Goal: Task Accomplishment & Management: Use online tool/utility

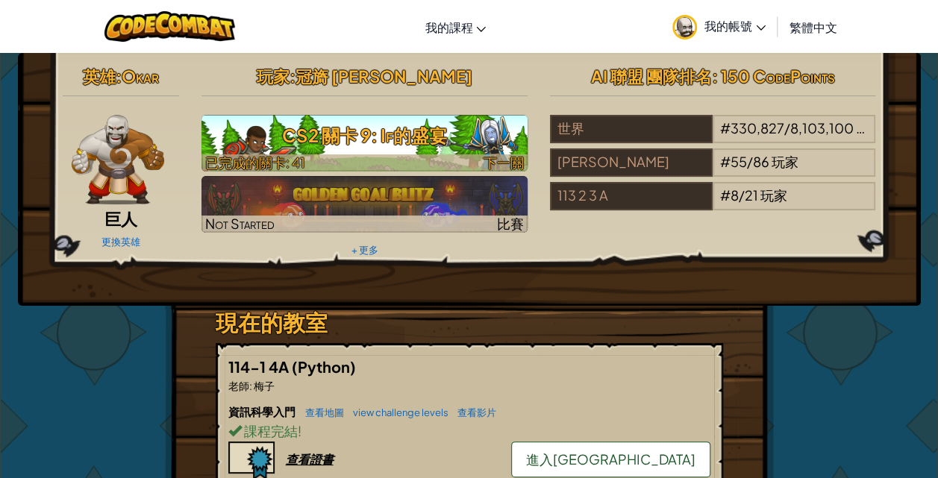
click at [426, 161] on div at bounding box center [364, 162] width 326 height 17
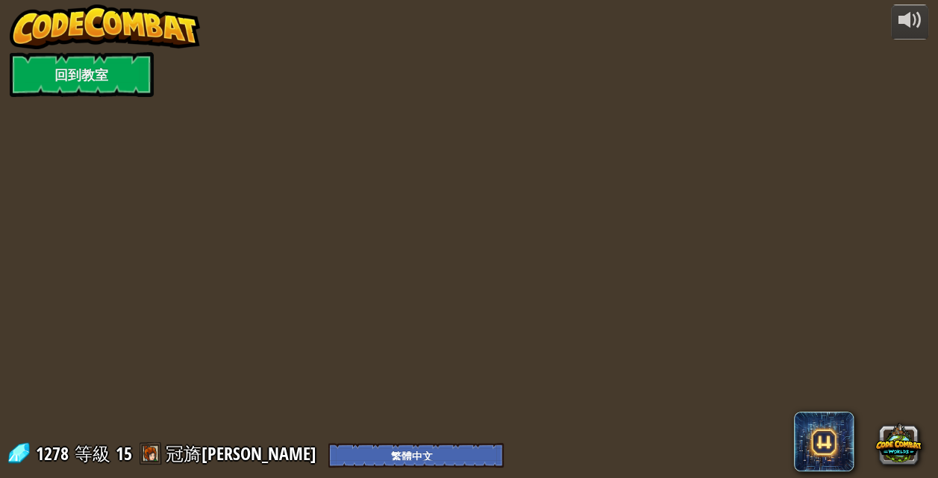
select select "zh-HANT"
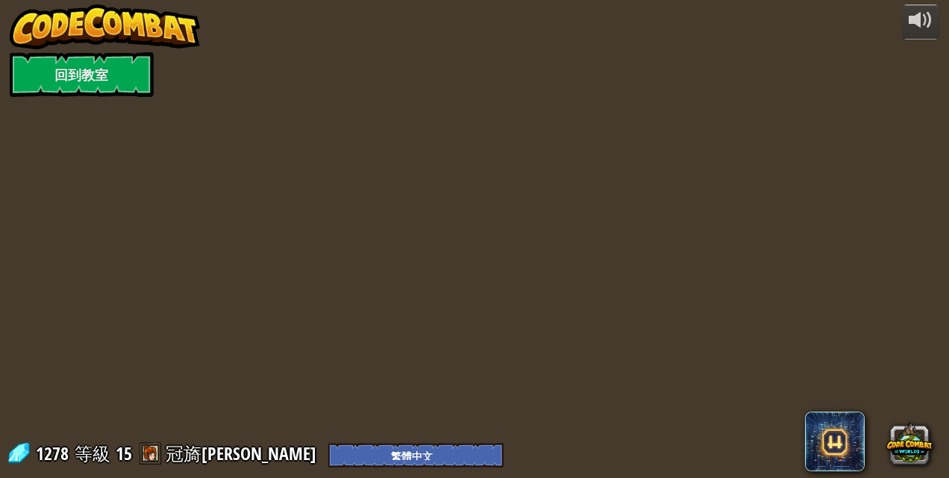
select select "zh-HANT"
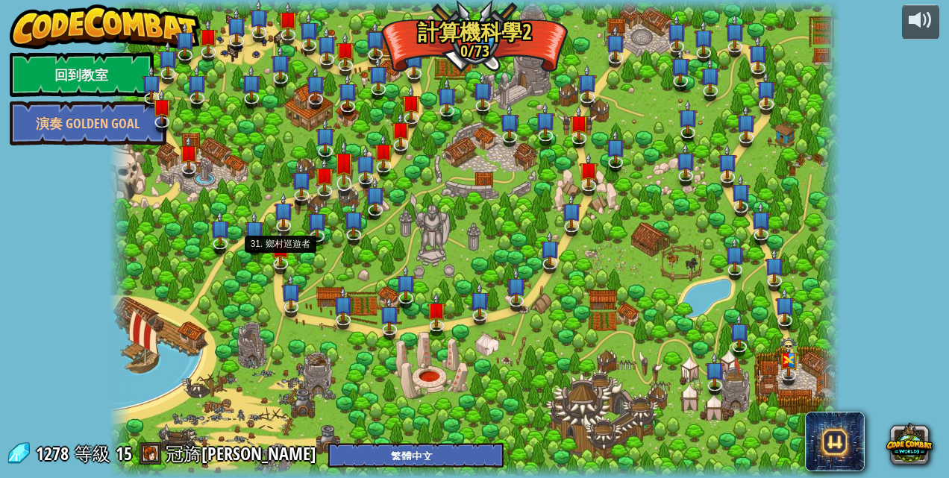
select select "zh-HANT"
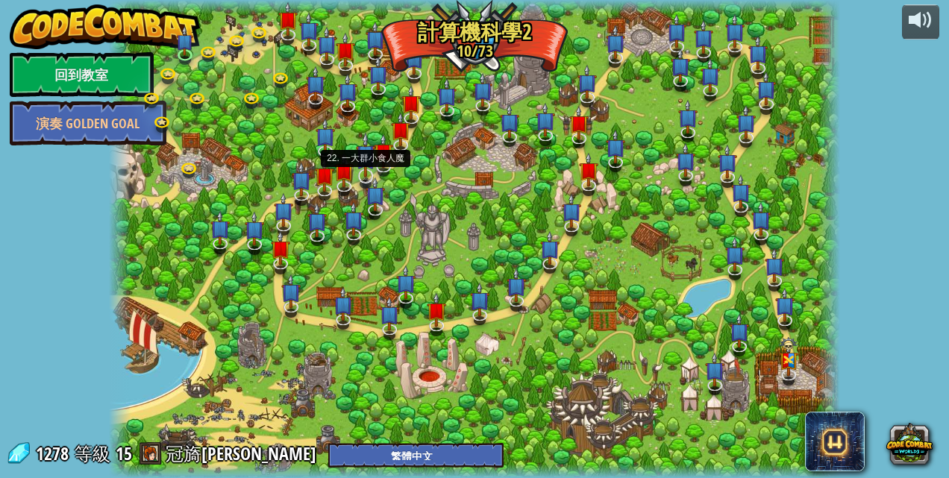
select select "zh-HANT"
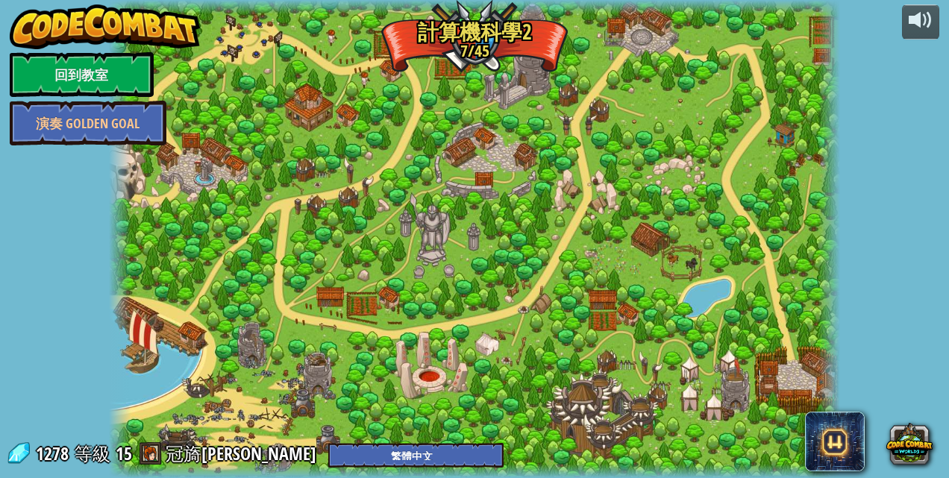
select select "zh-HANT"
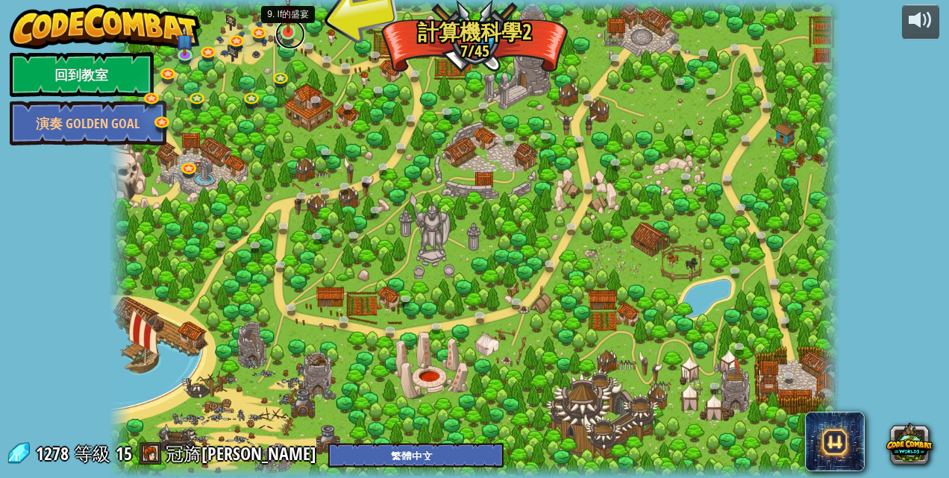
click at [286, 44] on link at bounding box center [290, 34] width 30 height 30
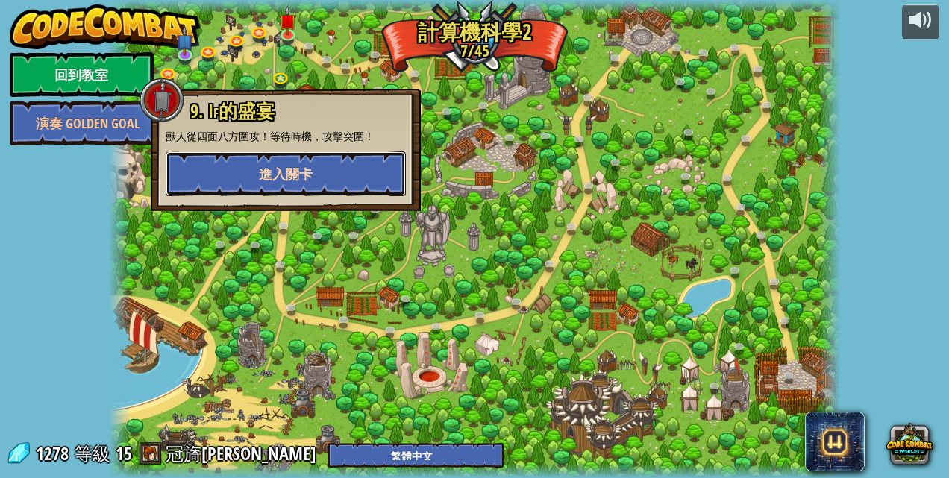
click at [276, 169] on span "進入關卡" at bounding box center [286, 174] width 54 height 19
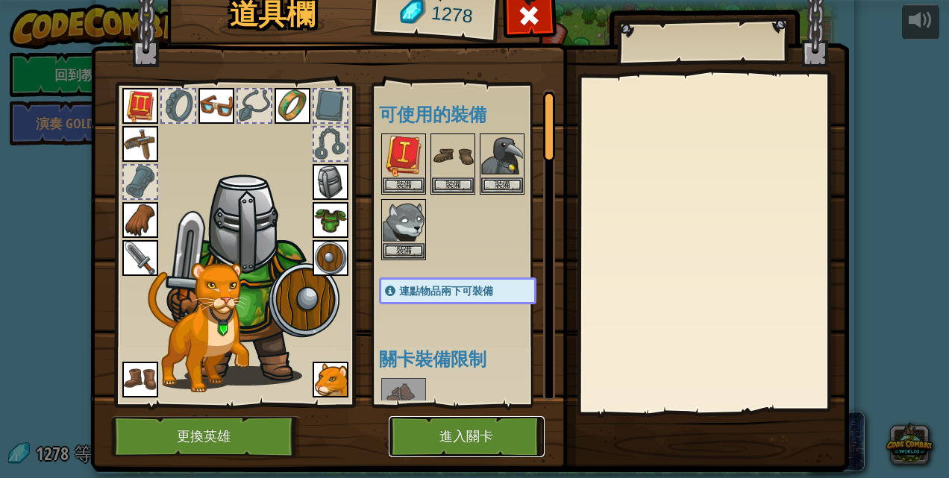
click at [424, 419] on button "進入關卡" at bounding box center [467, 436] width 156 height 41
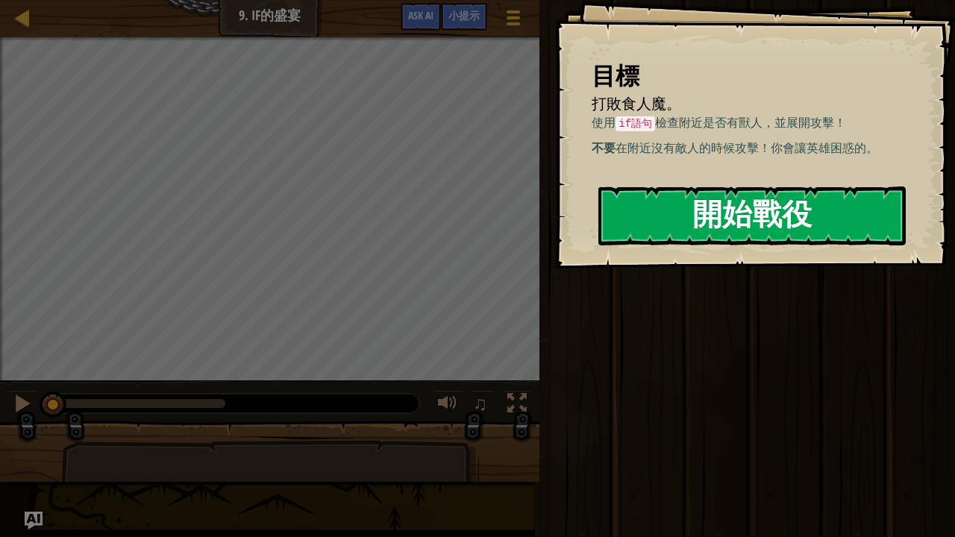
click at [712, 222] on button "開始戰役" at bounding box center [751, 216] width 307 height 59
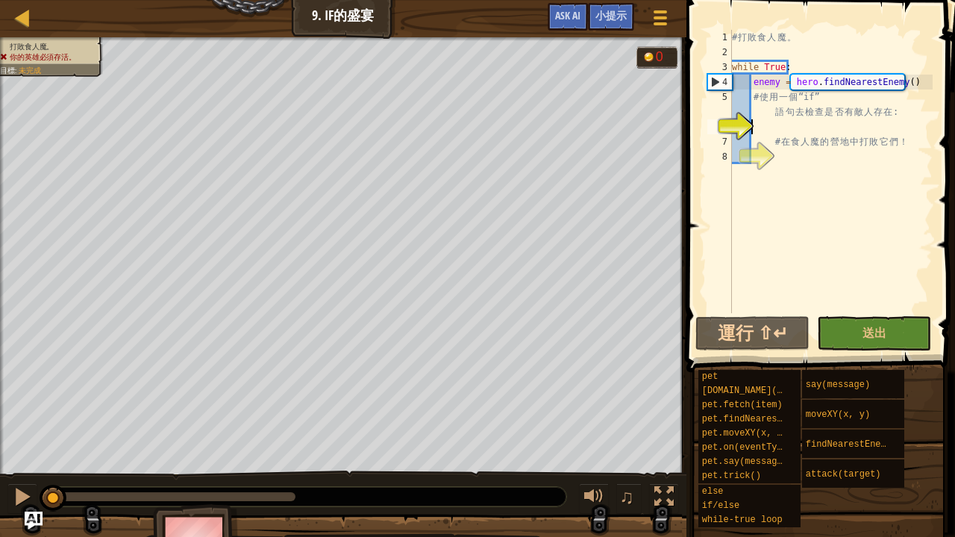
type textarea "ㄘ"
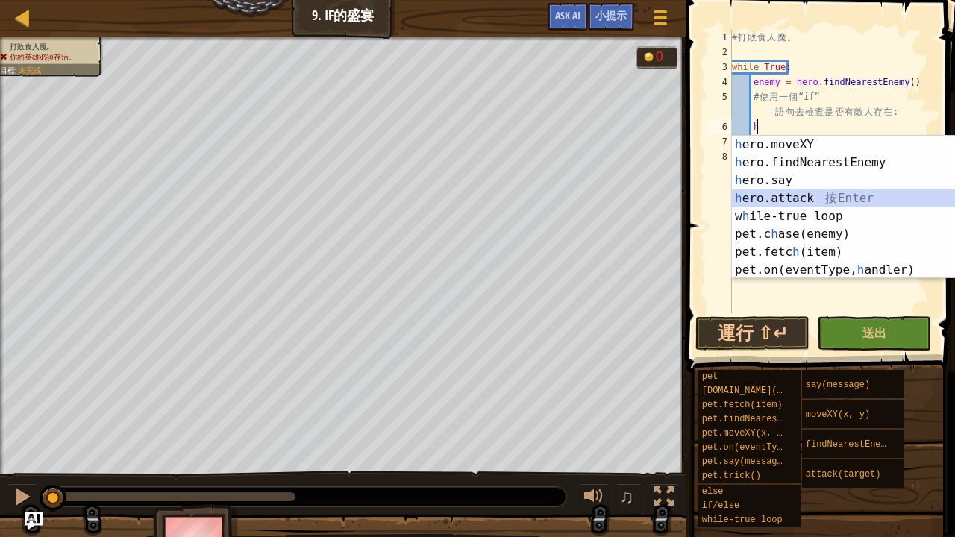
type textarea "hero.attack(enemy)"
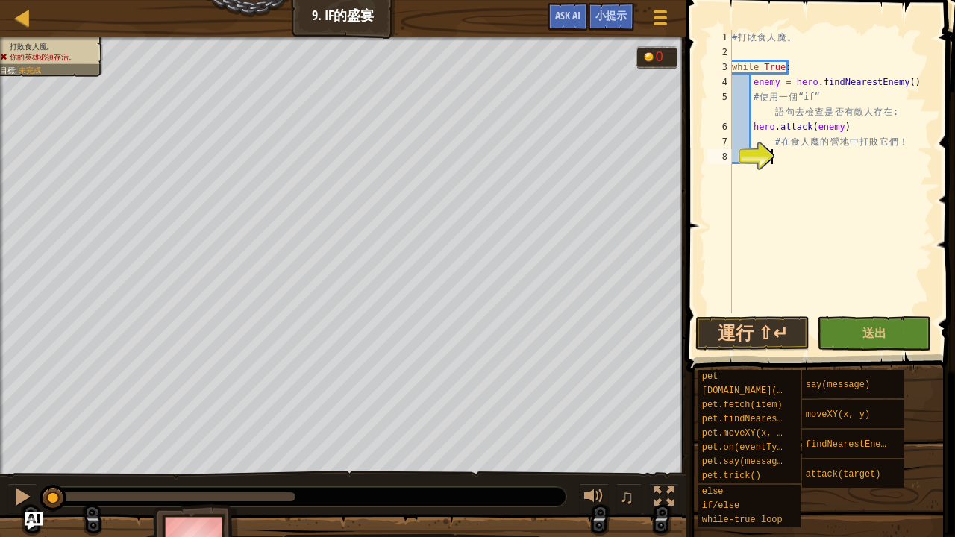
click at [774, 187] on div "# 打 敗 食 人 魔 。 while True : enemy = hero . findNearestEnemy ( ) # 使 用 一 個 “if” 語…" at bounding box center [831, 186] width 204 height 313
click at [886, 333] on button "送出" at bounding box center [874, 333] width 114 height 34
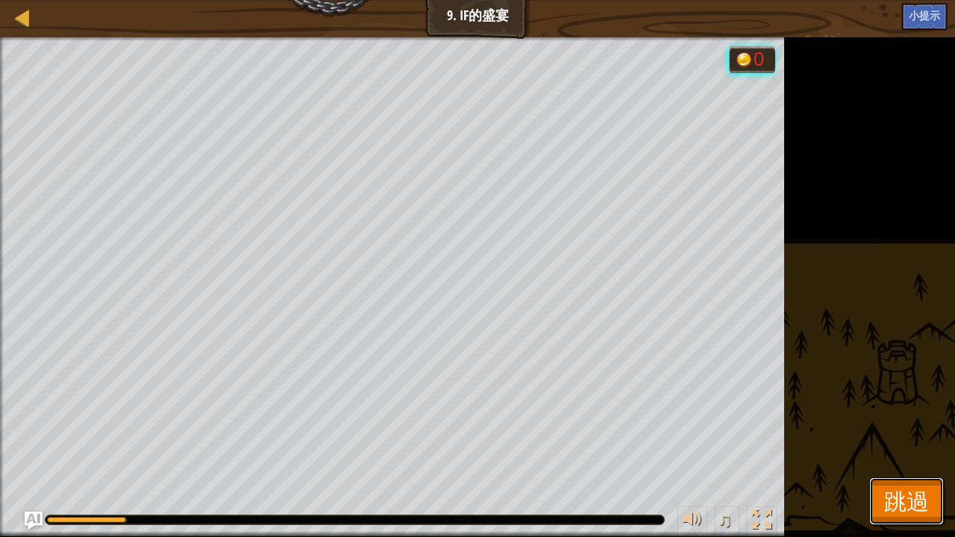
click at [891, 477] on span "跳過" at bounding box center [906, 501] width 45 height 31
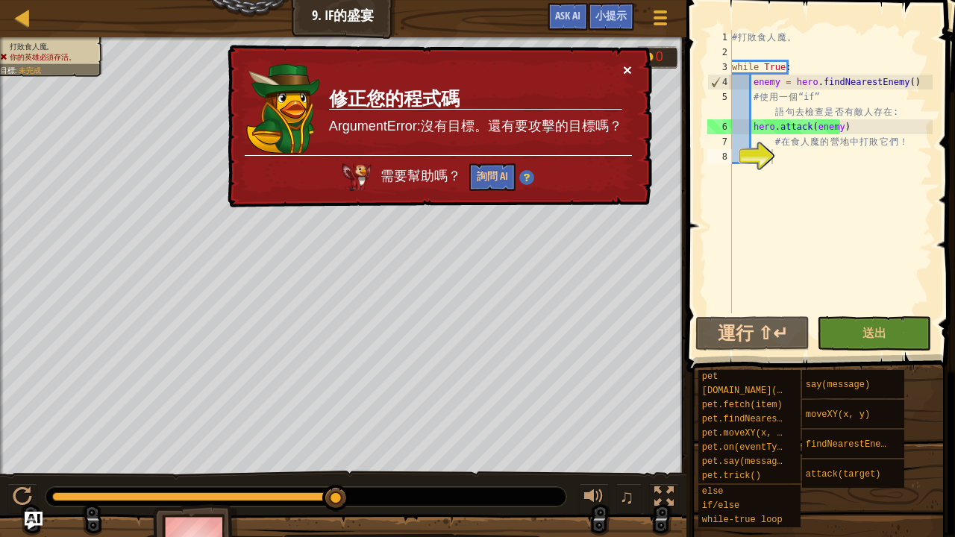
click at [630, 67] on button "×" at bounding box center [627, 70] width 9 height 16
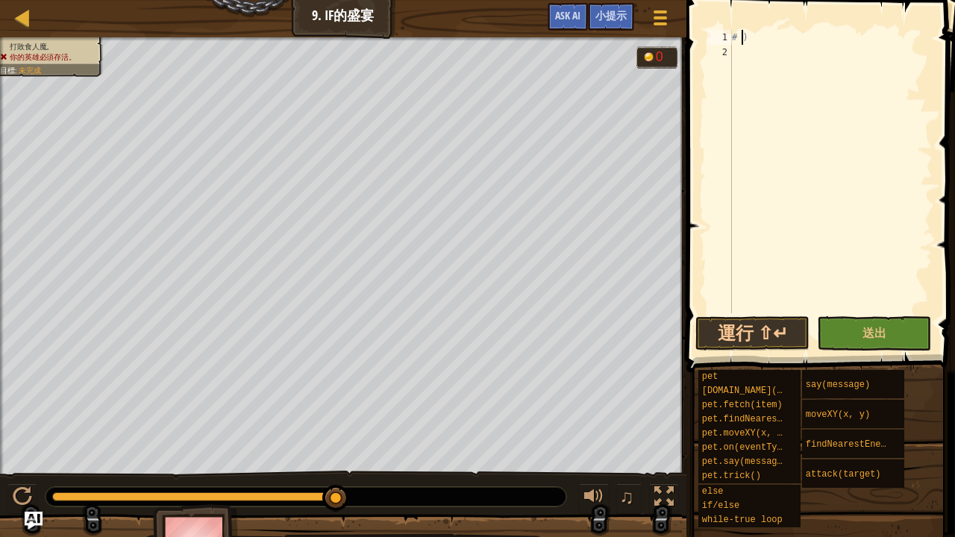
type textarea ")"
click at [762, 45] on div ")" at bounding box center [831, 186] width 204 height 313
click at [759, 42] on div ")" at bounding box center [831, 186] width 204 height 313
type textarea ")"
type textarea "h"
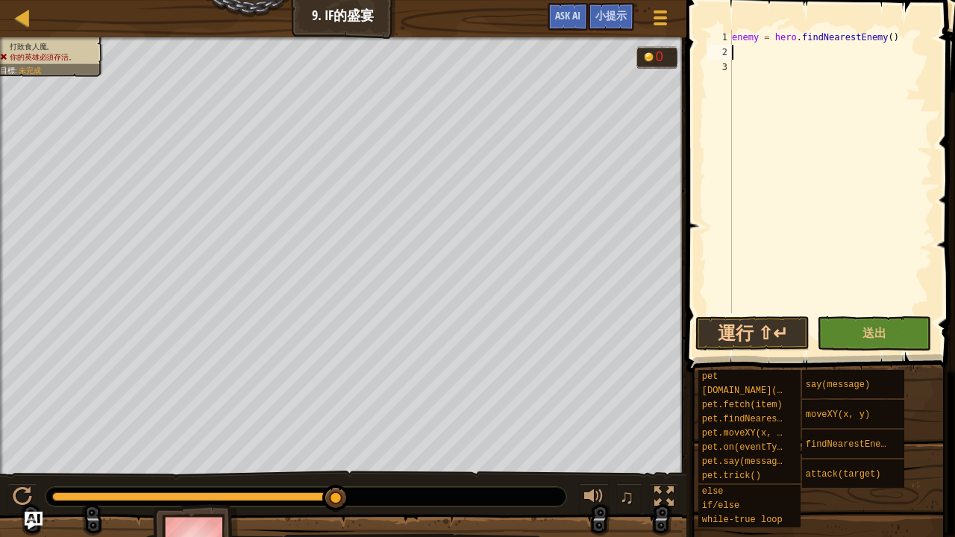
type textarea "h"
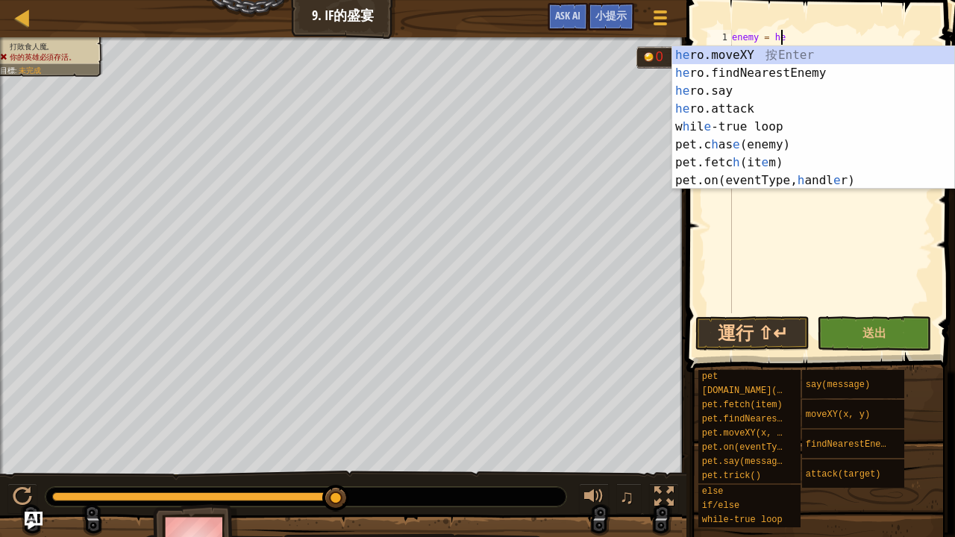
type textarea "e"
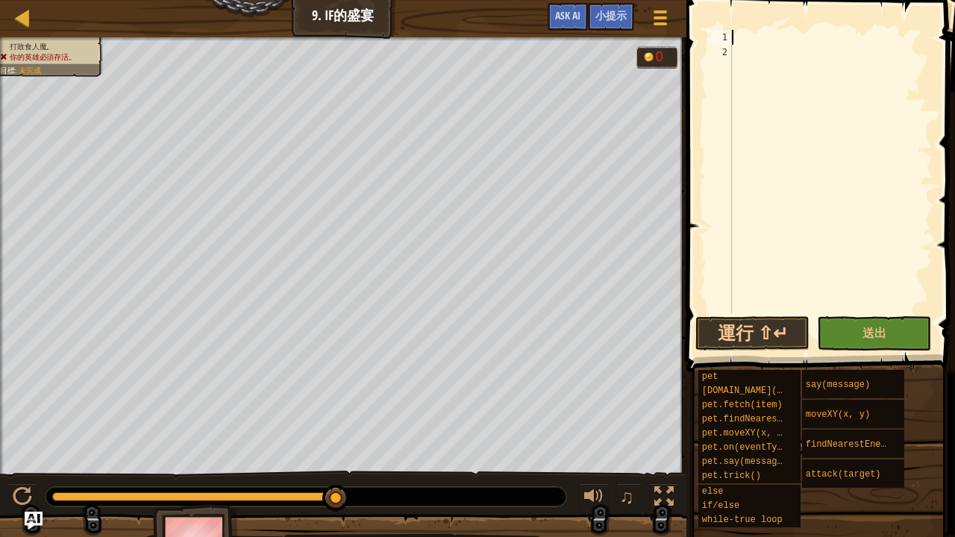
type textarea "h"
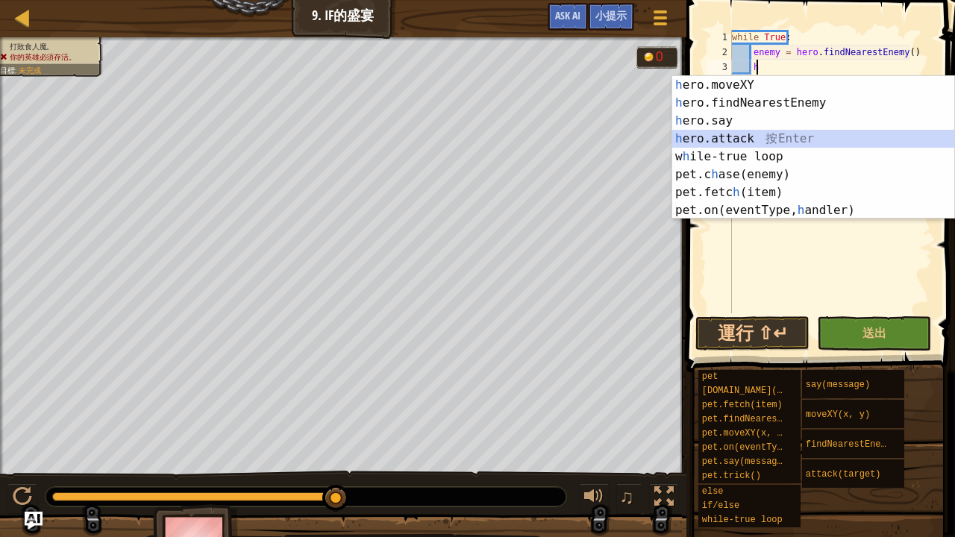
type textarea "hero.attack(enemy)"
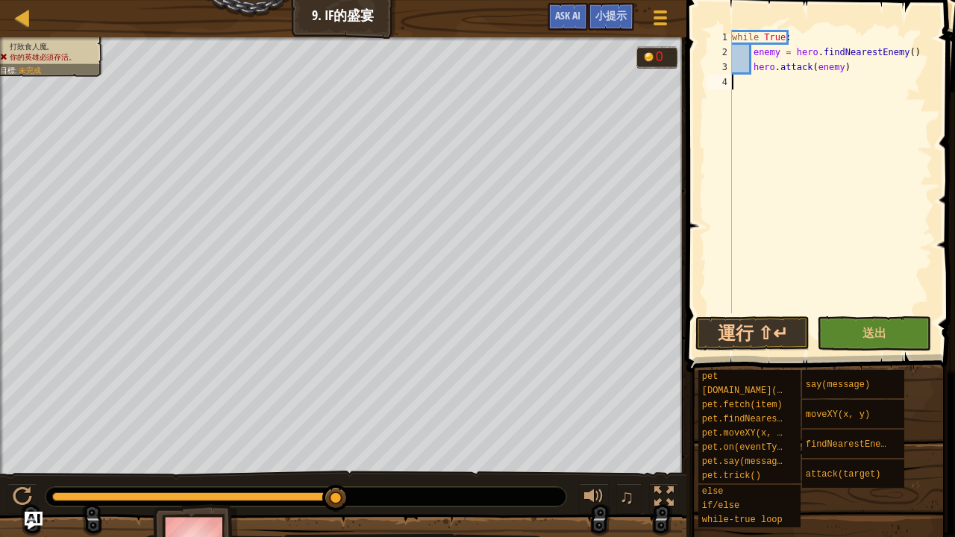
click at [742, 88] on div "while True : enemy = hero . findNearestEnemy ( ) hero . attack ( enemy )" at bounding box center [831, 186] width 204 height 313
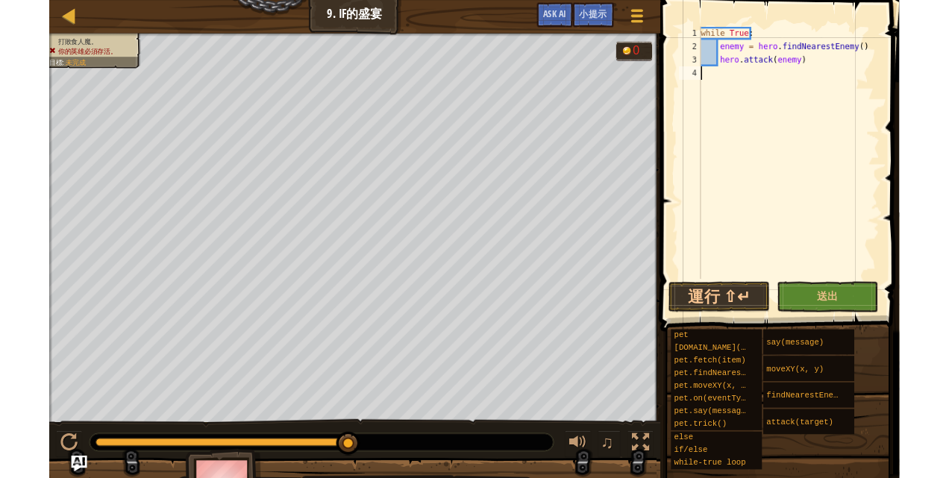
scroll to position [7, 0]
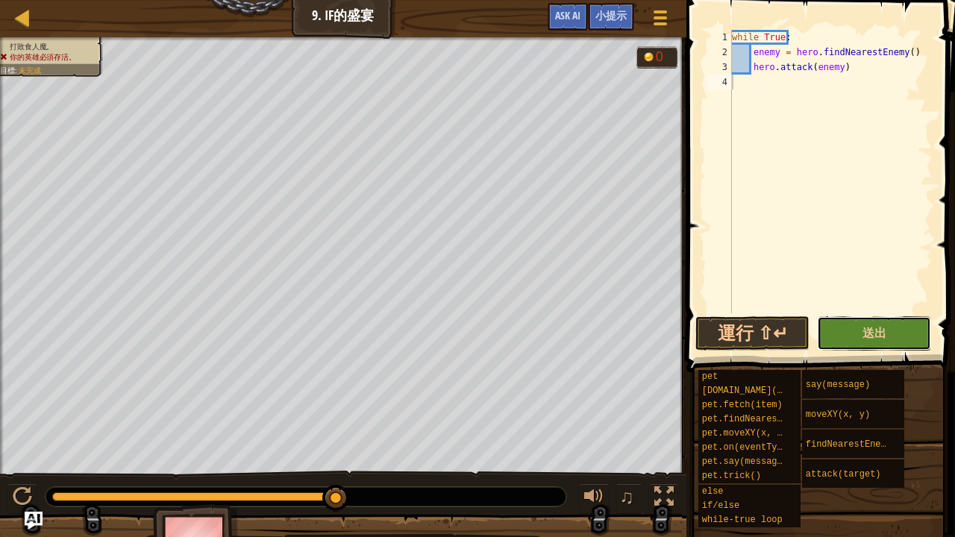
click at [897, 334] on button "送出" at bounding box center [874, 333] width 114 height 34
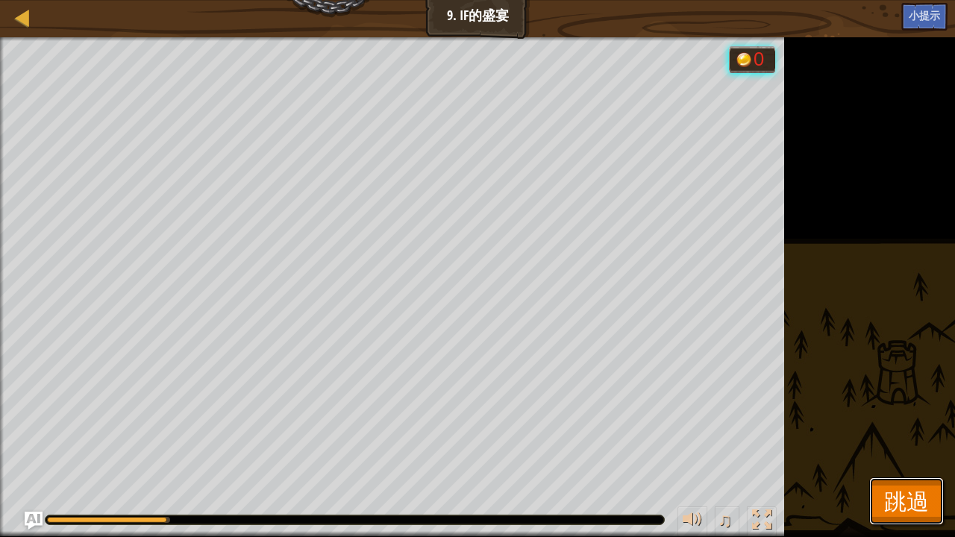
click at [874, 477] on button "跳過" at bounding box center [906, 501] width 75 height 48
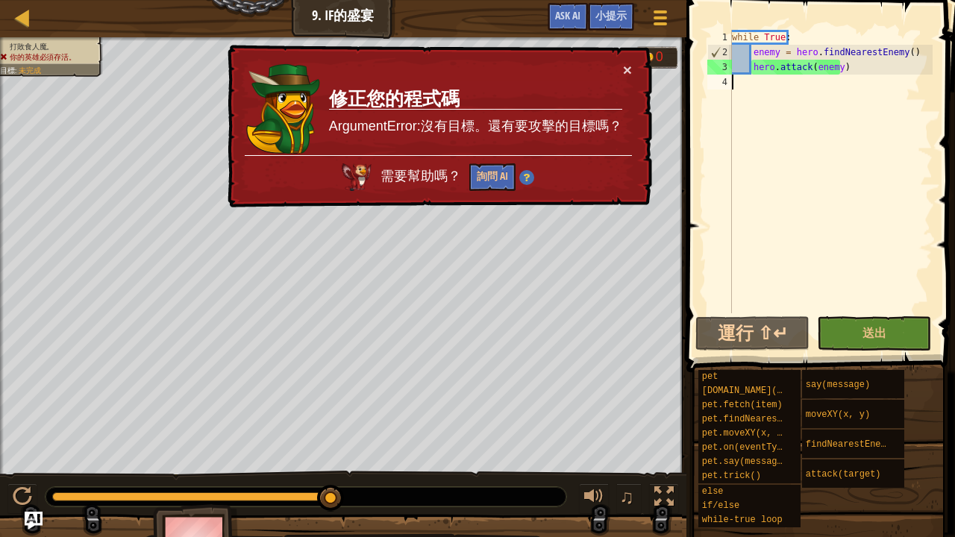
click at [847, 75] on div "while True : enemy = hero . findNearestEnemy ( ) hero . attack ( enemy )" at bounding box center [831, 186] width 204 height 313
click at [840, 71] on div "while True : enemy = hero . findNearestEnemy ( ) hero . attack ( enemy )" at bounding box center [831, 186] width 204 height 313
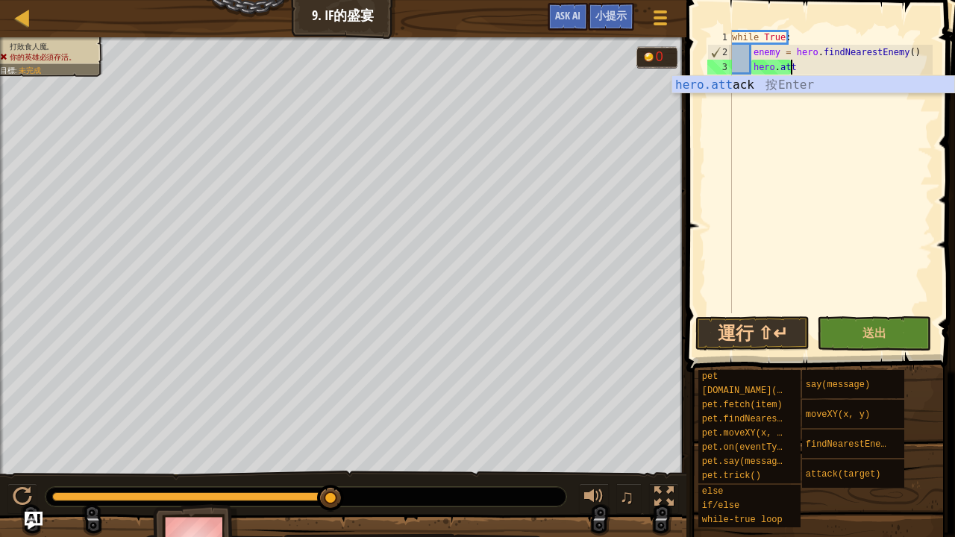
type textarea "h"
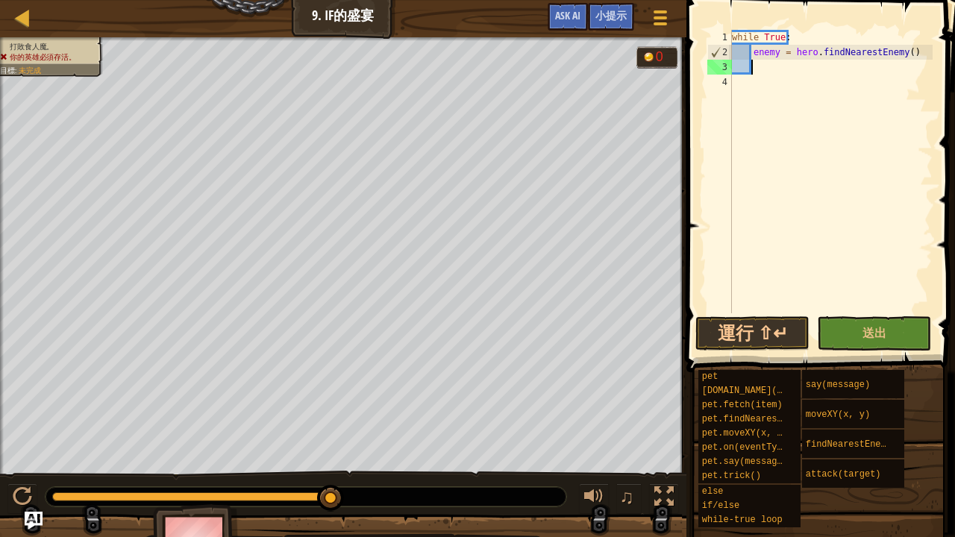
type textarea "enemy = hero.findNearestEnemy()"
click at [555, 8] on button "Ask AI" at bounding box center [568, 17] width 40 height 28
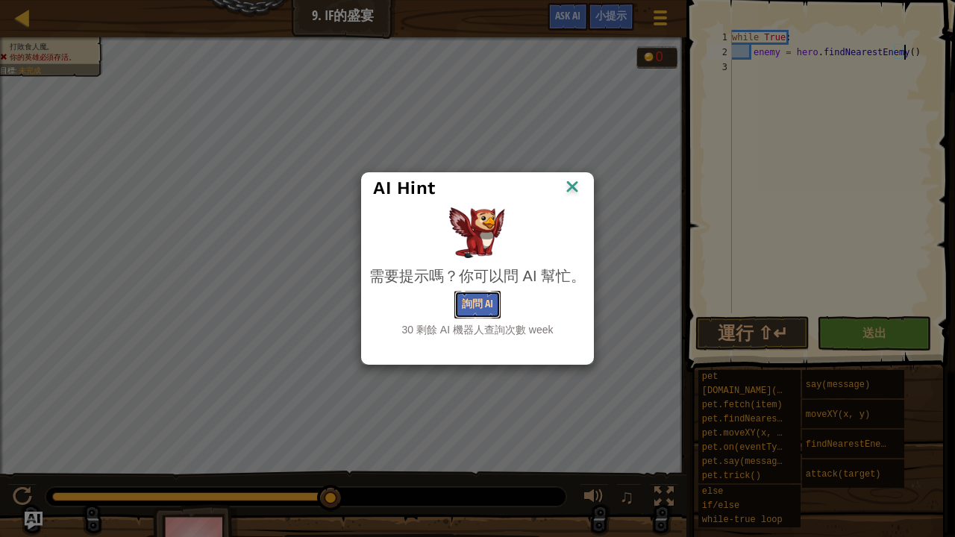
click at [471, 303] on button "詢問 AI" at bounding box center [477, 305] width 46 height 28
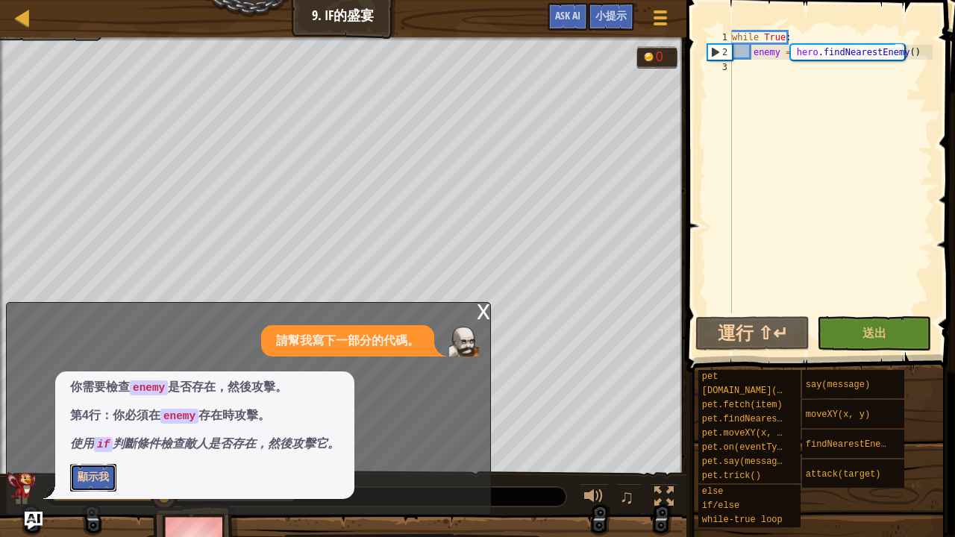
click at [87, 473] on button "顯示我" at bounding box center [93, 478] width 46 height 28
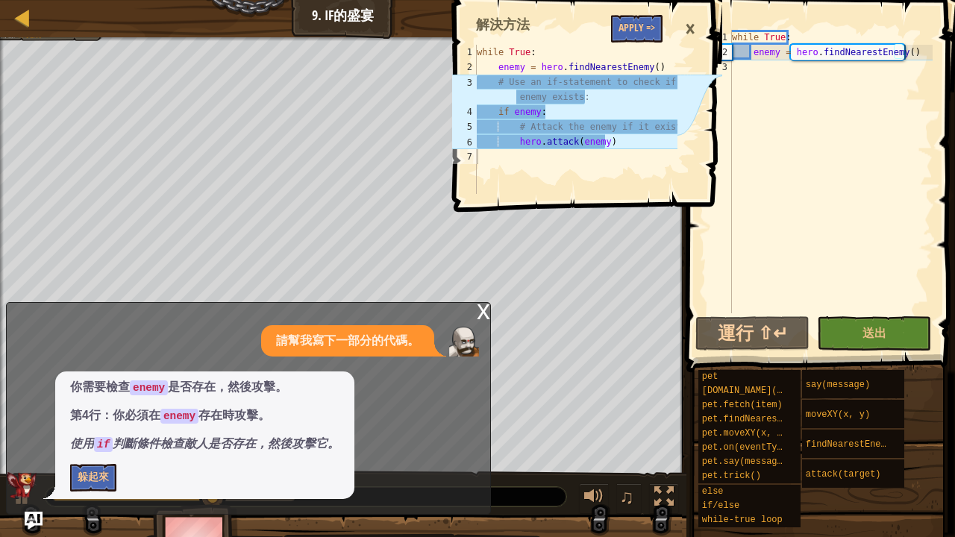
click at [478, 52] on div "while True : enemy = hero . findNearestEnemy ( ) # Use an if-statement to check…" at bounding box center [576, 134] width 204 height 179
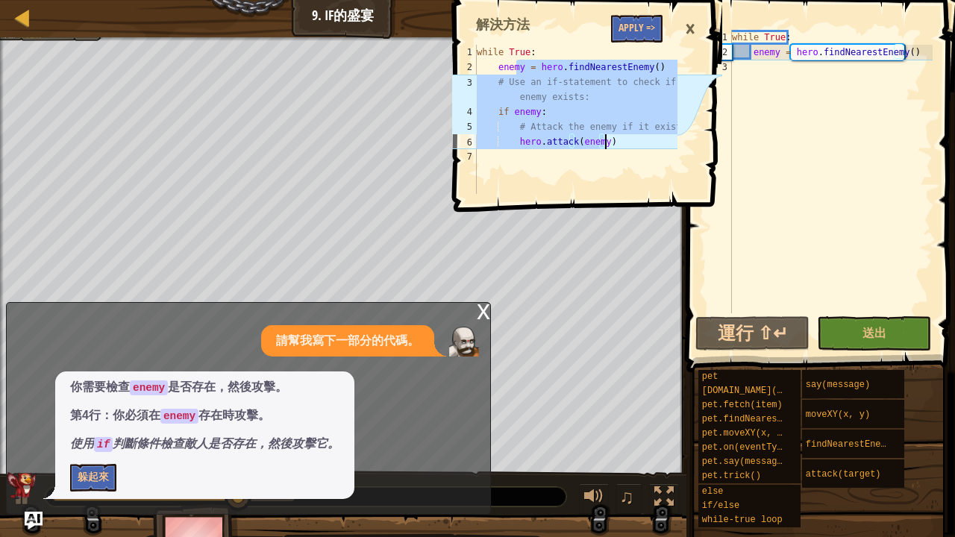
drag, startPoint x: 515, startPoint y: 63, endPoint x: 633, endPoint y: 145, distance: 143.4
click at [633, 145] on div "while True : enemy = hero . findNearestEnemy ( ) # Use an if-statement to check…" at bounding box center [576, 134] width 204 height 179
drag, startPoint x: 477, startPoint y: 36, endPoint x: 498, endPoint y: 45, distance: 22.0
click at [498, 45] on div "# Attack the enemy if it exists: hero.attack(enemy) 1 2 3 4 5 6 7 while True : …" at bounding box center [585, 102] width 273 height 190
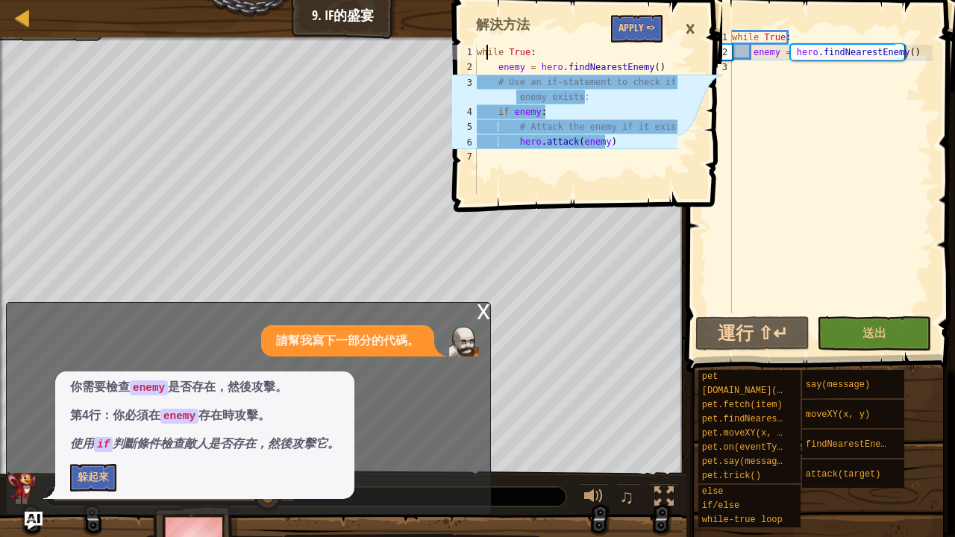
click at [484, 49] on div "while True : enemy = hero . findNearestEnemy ( ) # Use an if-statement to check…" at bounding box center [576, 134] width 204 height 179
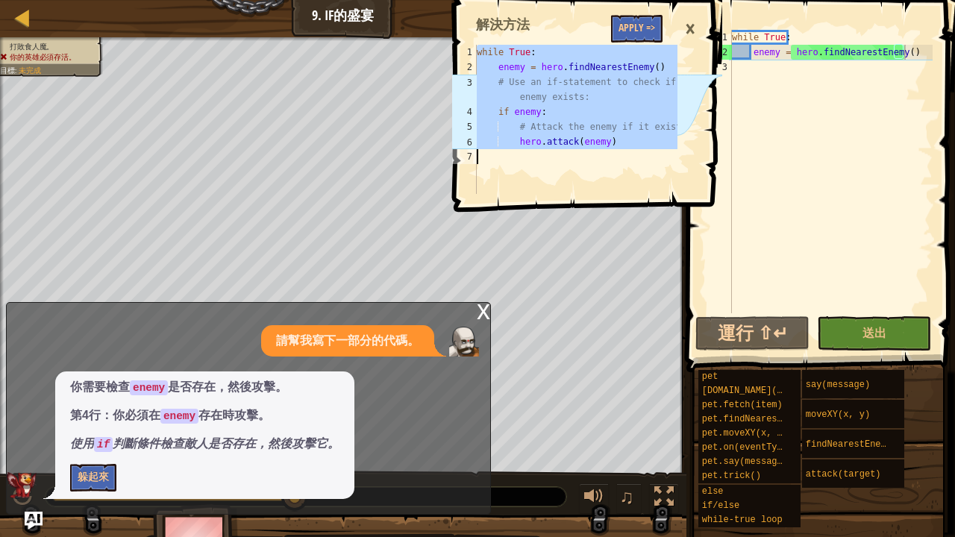
drag, startPoint x: 468, startPoint y: 48, endPoint x: 612, endPoint y: 143, distance: 173.4
click at [612, 143] on div "while True: 1 2 3 4 5 6 7 while True : enemy = hero . findNearestEnemy ( ) # Us…" at bounding box center [563, 119] width 228 height 149
type textarea "hero.attack(enemy)"
click at [914, 49] on div "while True : enemy = hero . findNearestEnemy ( )" at bounding box center [831, 186] width 204 height 313
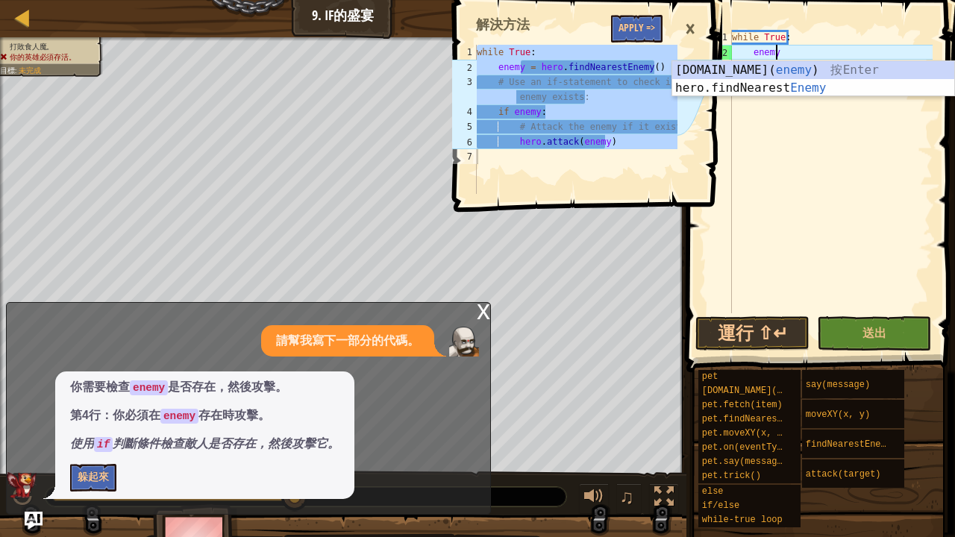
type textarea "e"
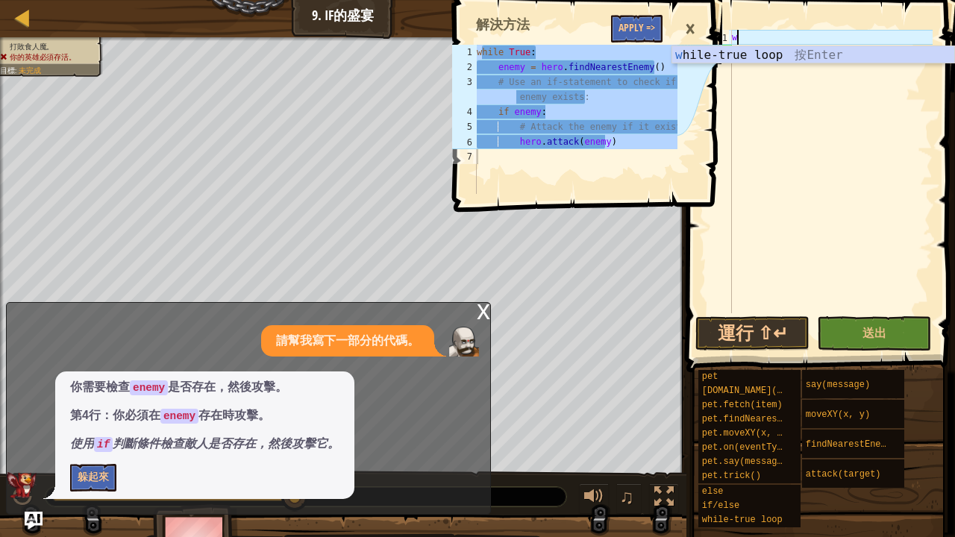
type textarea "w"
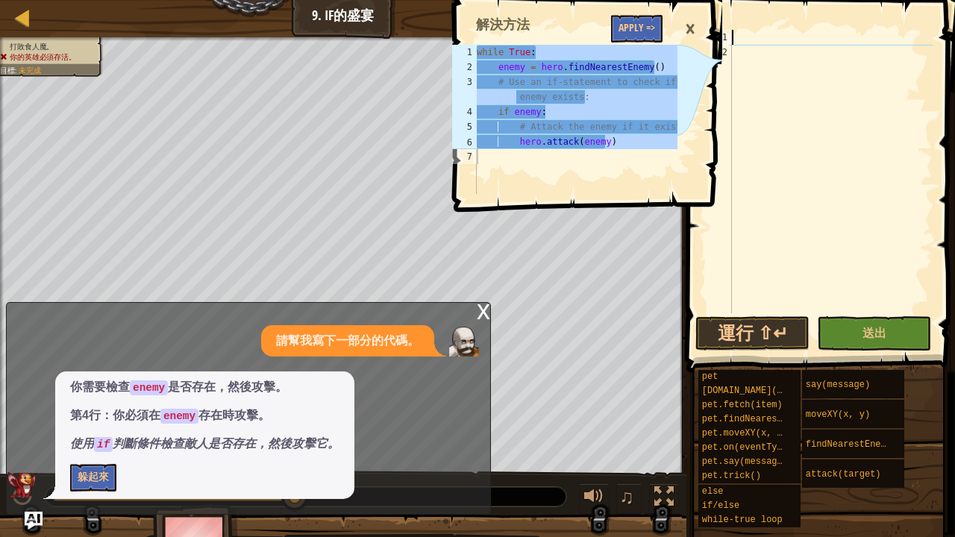
click at [767, 34] on div at bounding box center [831, 186] width 204 height 313
click at [759, 35] on div at bounding box center [831, 186] width 204 height 313
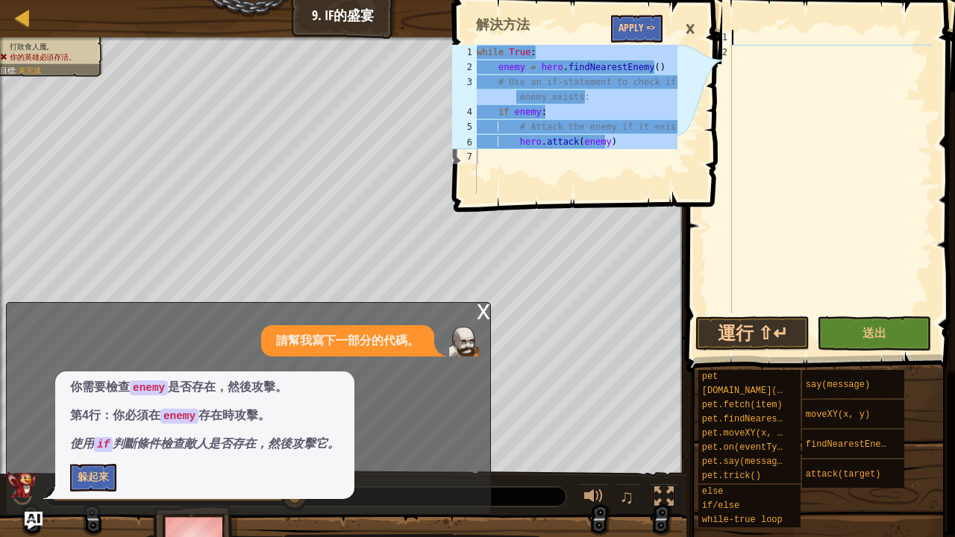
click at [759, 35] on div at bounding box center [831, 186] width 204 height 313
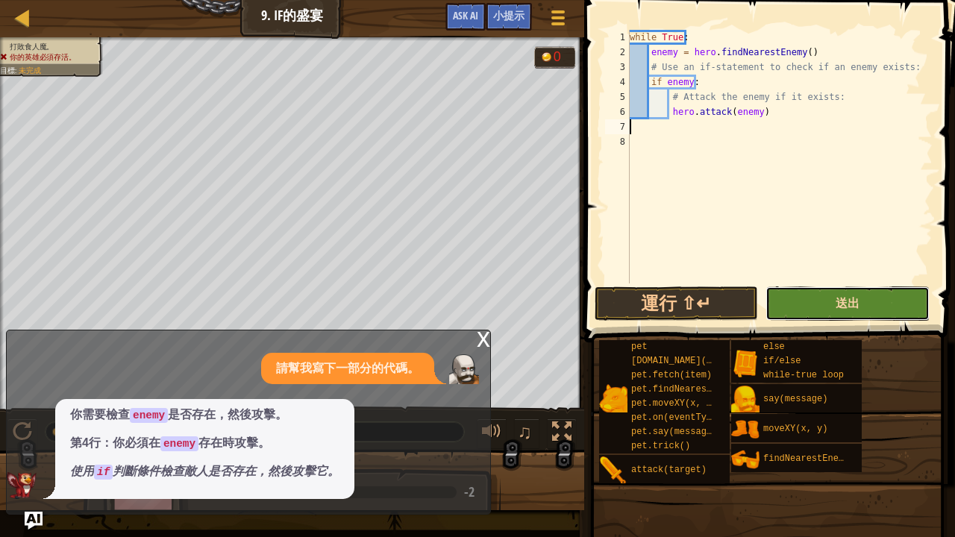
click at [856, 300] on span "送出" at bounding box center [848, 303] width 24 height 16
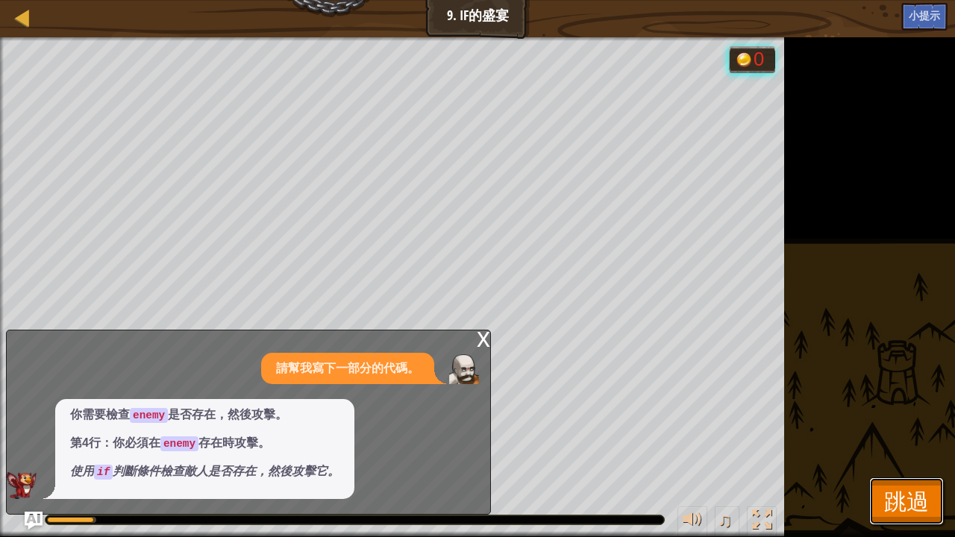
click at [927, 477] on span "跳過" at bounding box center [906, 501] width 45 height 31
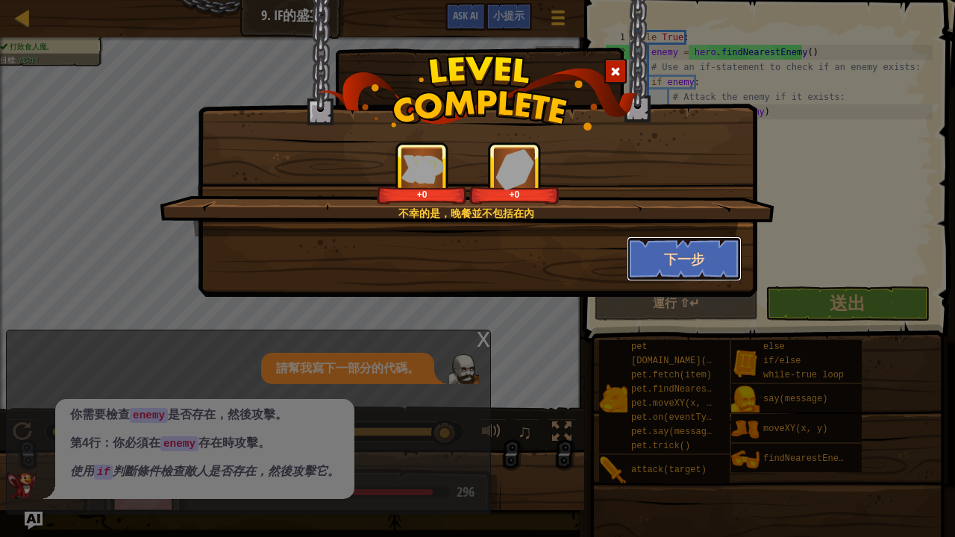
click at [700, 252] on button "下一步" at bounding box center [685, 258] width 116 height 45
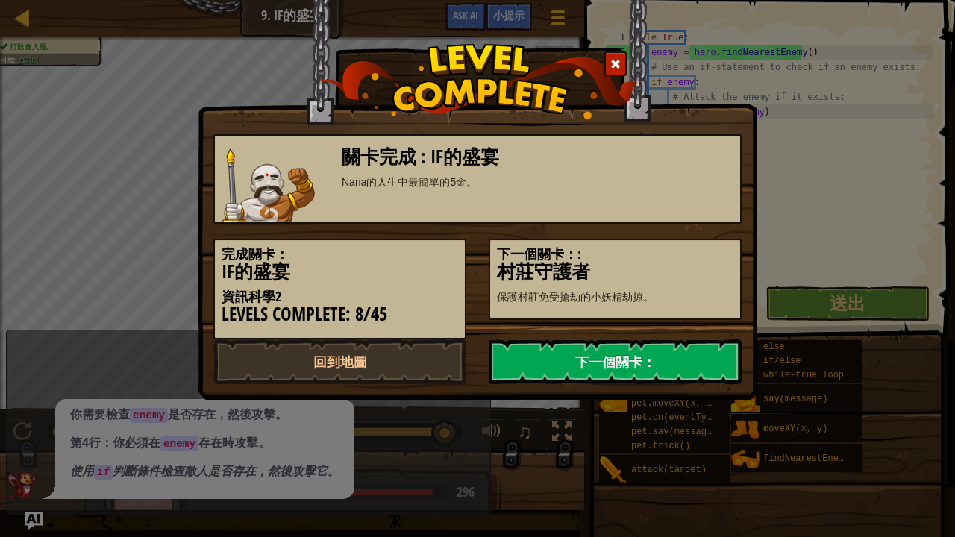
click at [700, 252] on h5 "下一個關卡：:" at bounding box center [615, 254] width 236 height 15
click at [540, 361] on link "下一個關卡：" at bounding box center [615, 361] width 253 height 45
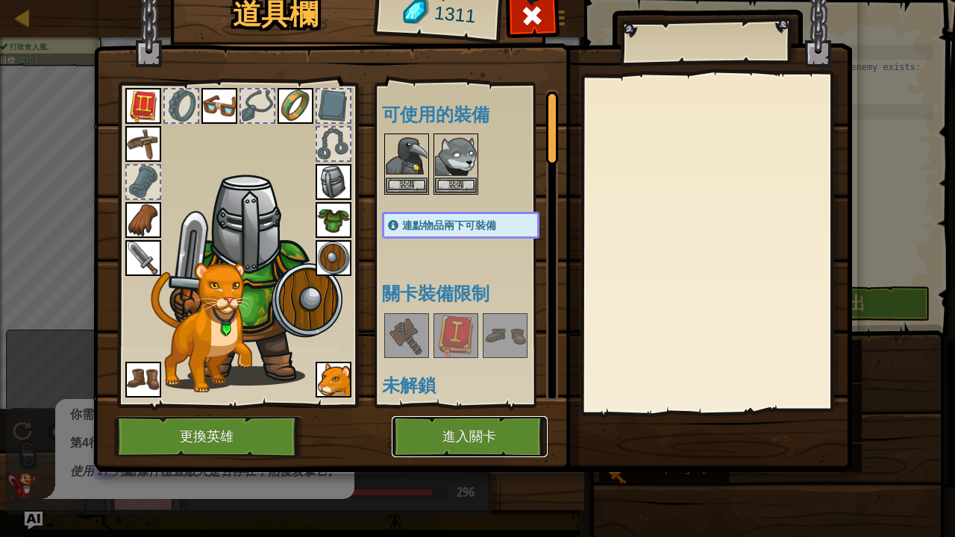
click at [413, 433] on button "進入關卡" at bounding box center [470, 436] width 156 height 41
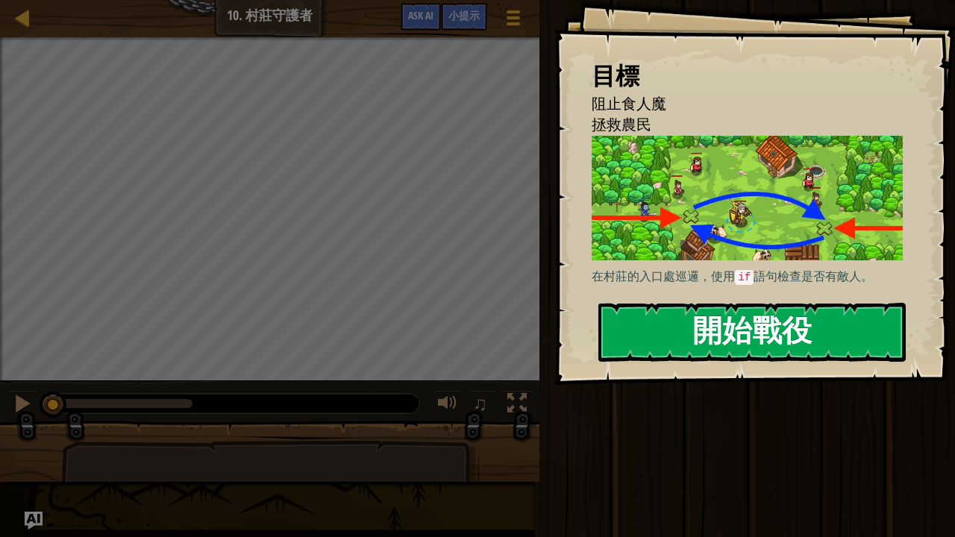
click at [739, 303] on button "開始戰役" at bounding box center [751, 332] width 307 height 59
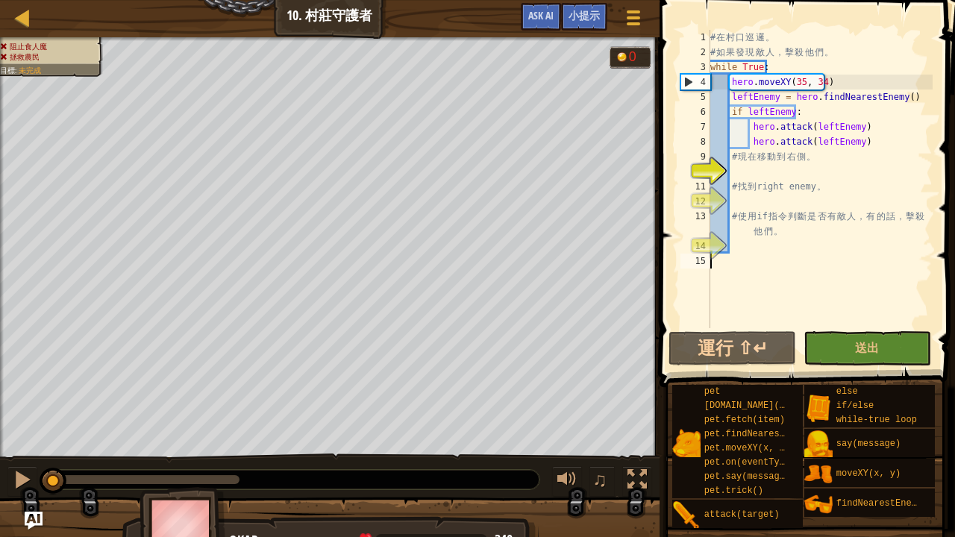
click at [789, 255] on div "# 在 村 口 巡 邏 。 # 如 果 發 現 敵 人 ， 擊 殺 他 們 。 while True : hero . moveXY ( 35 , 34 ) …" at bounding box center [819, 194] width 225 height 328
drag, startPoint x: 790, startPoint y: 237, endPoint x: 780, endPoint y: 261, distance: 25.8
click at [780, 260] on div "# 在 村 口 巡 邏 。 # 如 果 發 現 敵 人 ， 擊 殺 他 們 。 while True : hero . moveXY ( 35 , 34 ) …" at bounding box center [819, 194] width 225 height 328
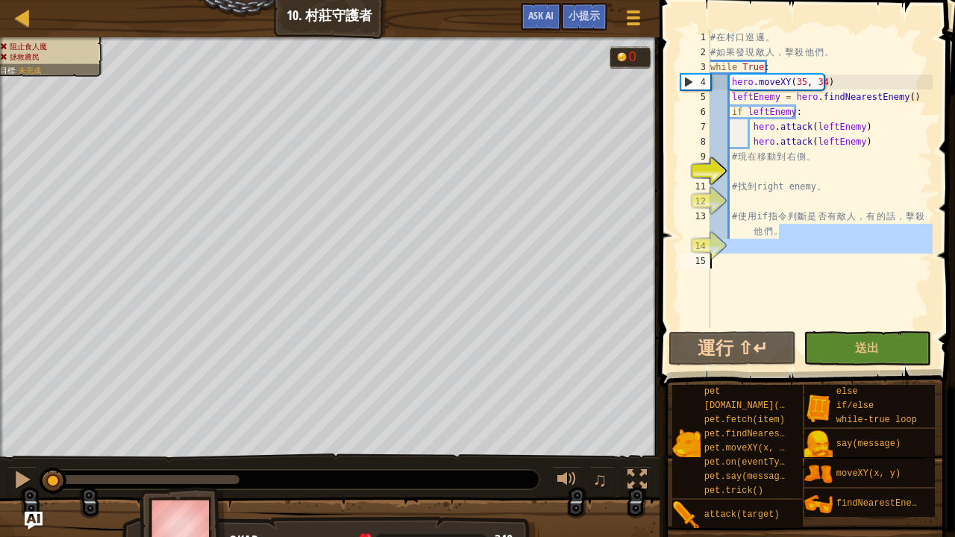
click at [836, 272] on div "# 在 村 口 巡 邏 。 # 如 果 發 現 敵 人 ， 擊 殺 他 們 。 while True : hero . moveXY ( 35 , 34 ) …" at bounding box center [819, 179] width 225 height 298
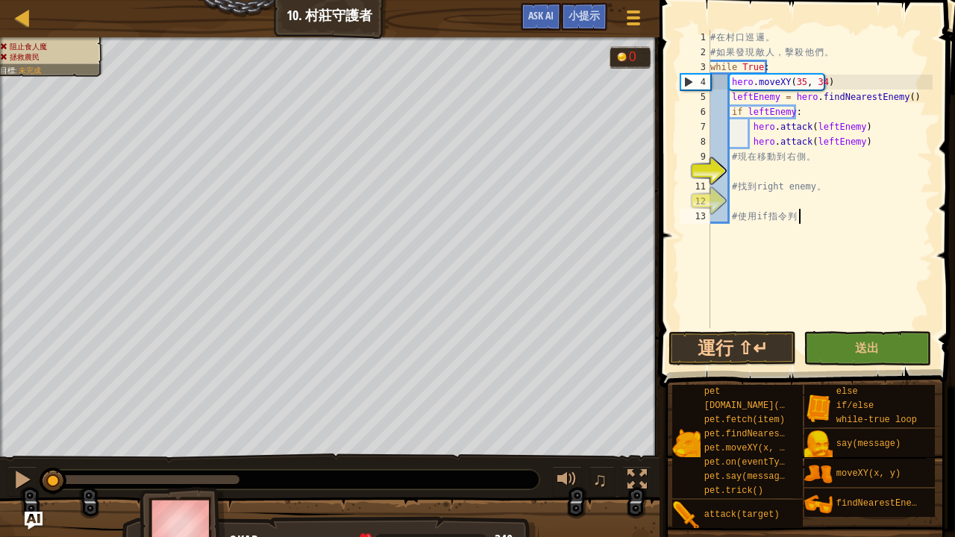
type textarea "#"
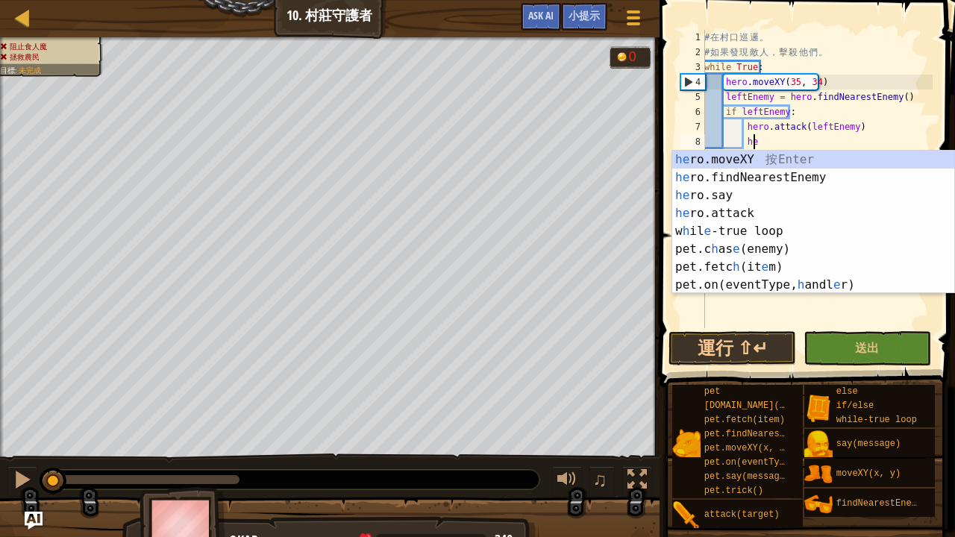
type textarea "h"
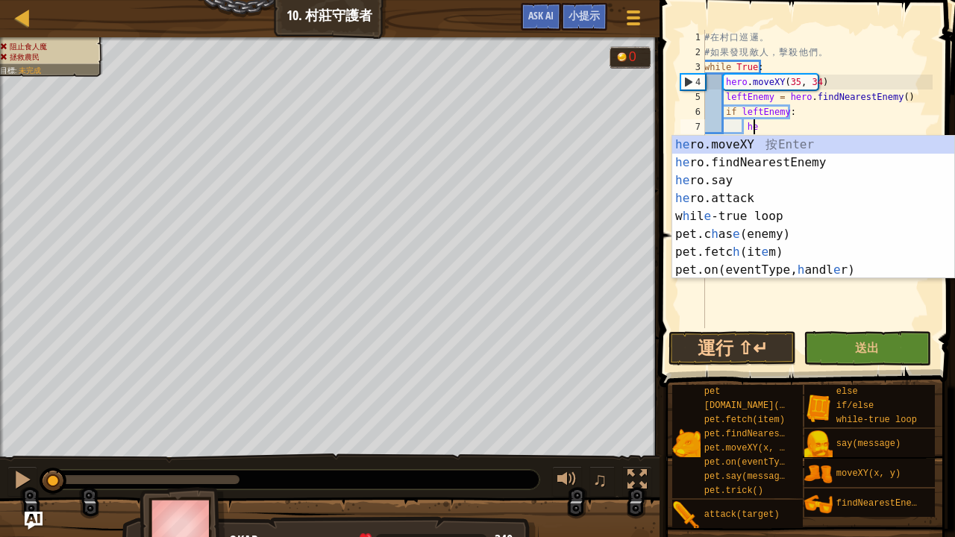
type textarea "h"
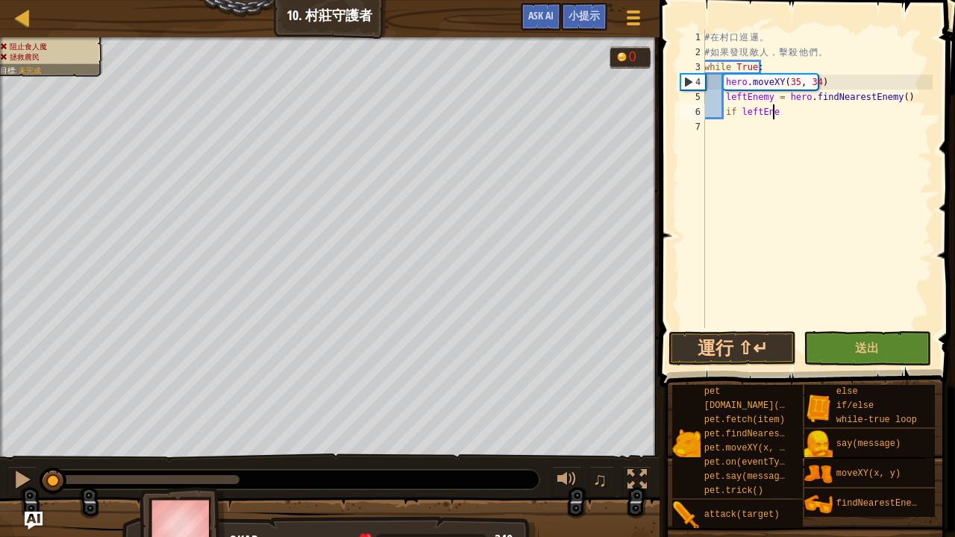
type textarea "i"
type textarea "l"
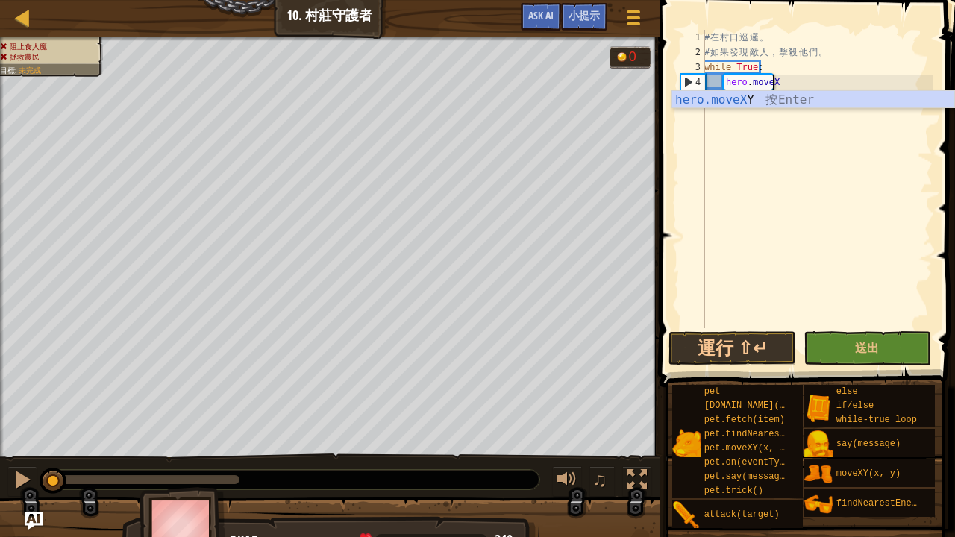
type textarea "h"
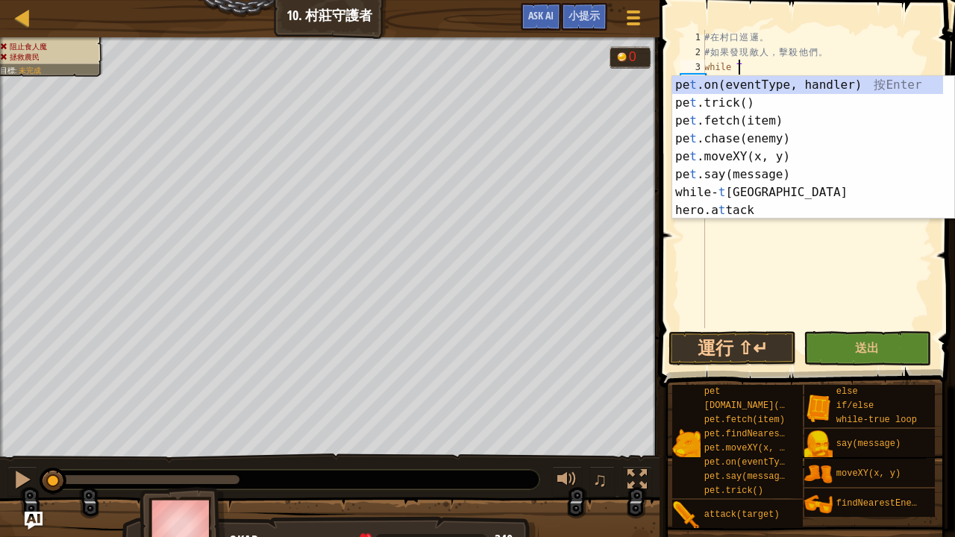
type textarea "w"
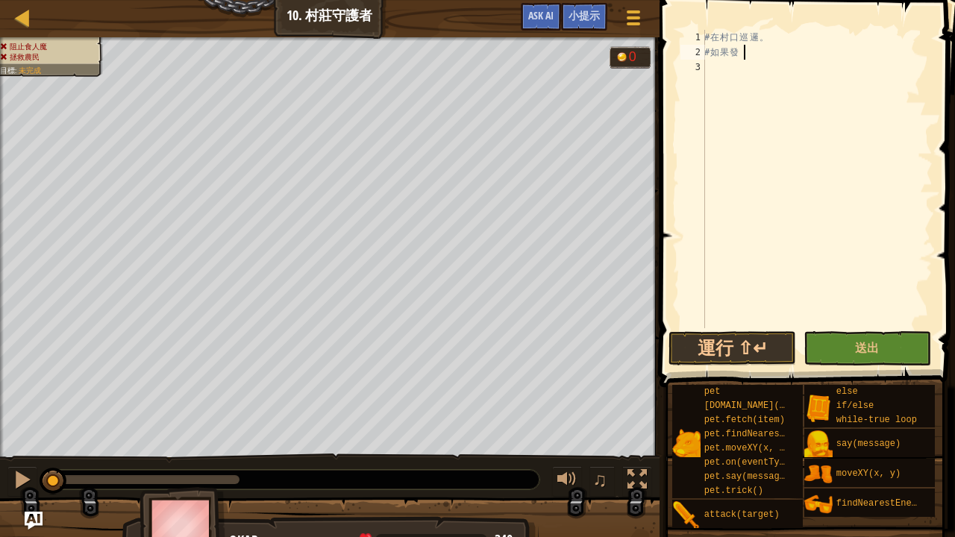
type textarea "#"
click at [548, 6] on button "Ask AI" at bounding box center [541, 17] width 40 height 28
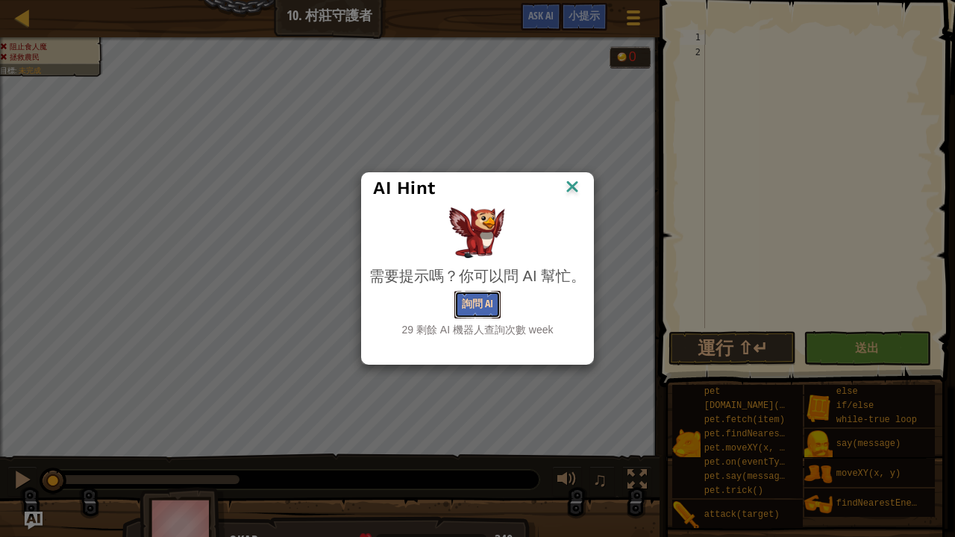
click at [470, 303] on button "詢問 AI" at bounding box center [477, 305] width 46 height 28
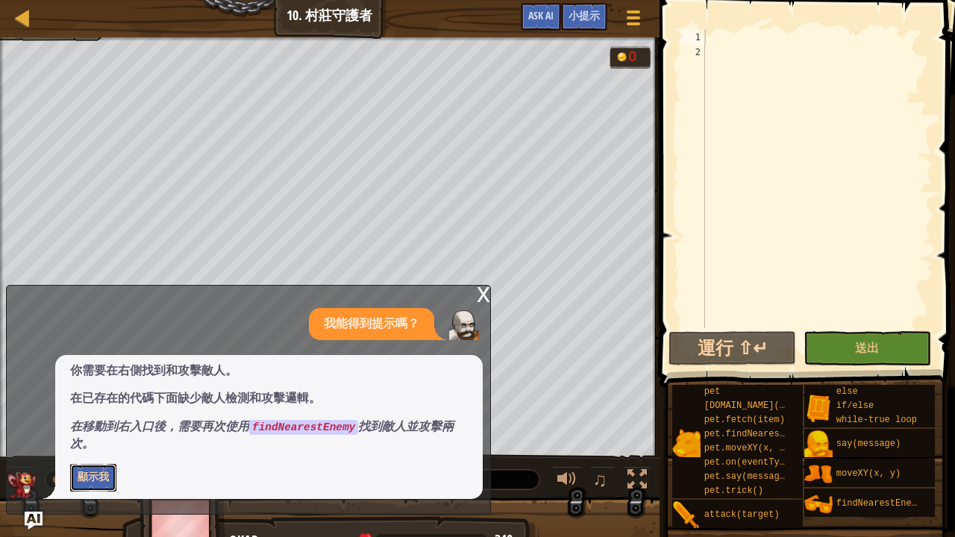
click at [87, 477] on button "顯示我" at bounding box center [93, 478] width 46 height 28
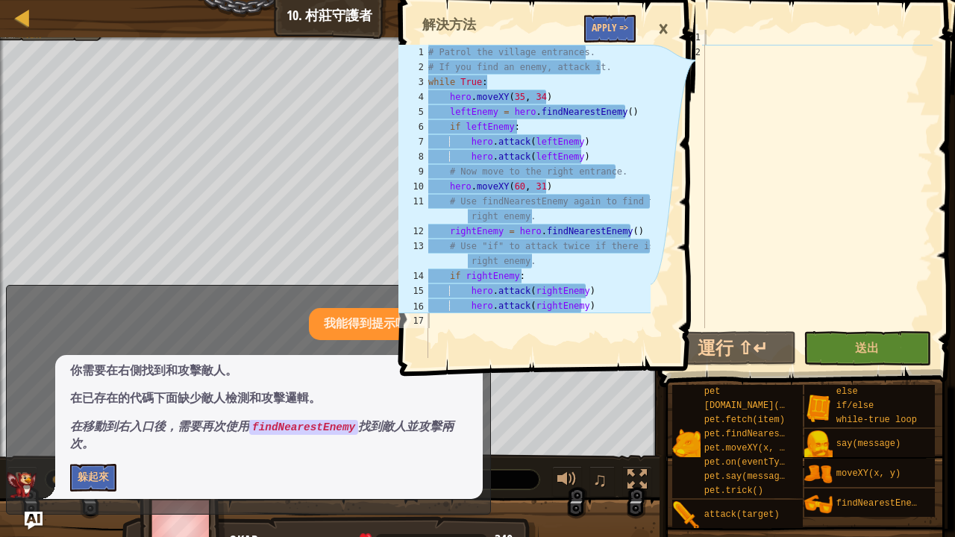
drag, startPoint x: 427, startPoint y: 44, endPoint x: 504, endPoint y: 134, distance: 117.5
click at [504, 134] on div "1 2 3 4 5 6 7 8 9 10 11 12 13 14 15 16 17 # Patrol the village entrances. # If …" at bounding box center [545, 184] width 300 height 354
drag, startPoint x: 428, startPoint y: 43, endPoint x: 440, endPoint y: 61, distance: 21.5
click at [440, 61] on div "1 2 3 4 5 6 7 8 9 10 11 12 13 14 15 16 17 # Patrol the village entrances. # If …" at bounding box center [545, 184] width 300 height 354
click at [428, 52] on div "# Patrol the village entrances. # If you find an enemy, attack it. while True :…" at bounding box center [537, 216] width 225 height 343
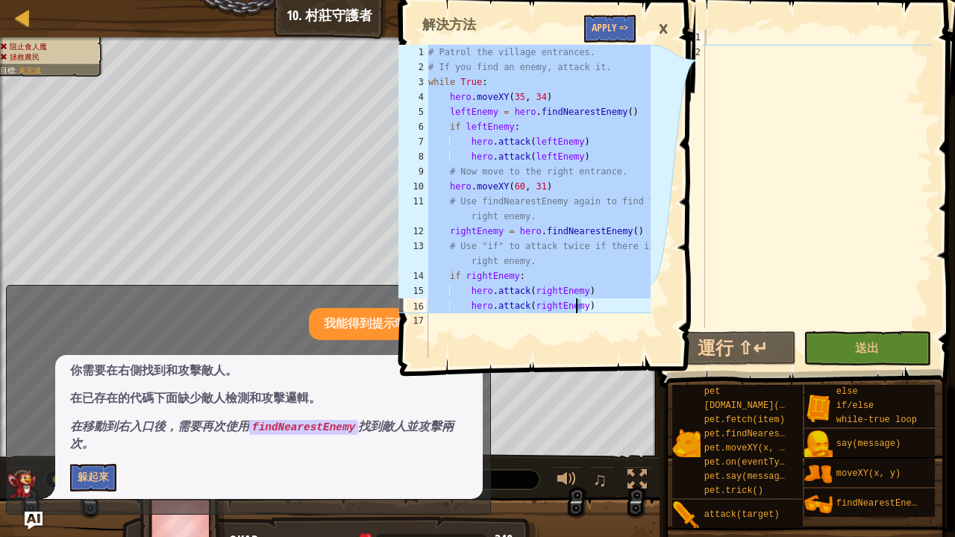
drag, startPoint x: 428, startPoint y: 52, endPoint x: 572, endPoint y: 310, distance: 295.6
click at [572, 310] on div "# Patrol the village entrances. # If you find an enemy, attack it. while True :…" at bounding box center [537, 216] width 225 height 343
click at [585, 294] on div "# Patrol the village entrances. # If you find an enemy, attack it. while True :…" at bounding box center [537, 201] width 225 height 313
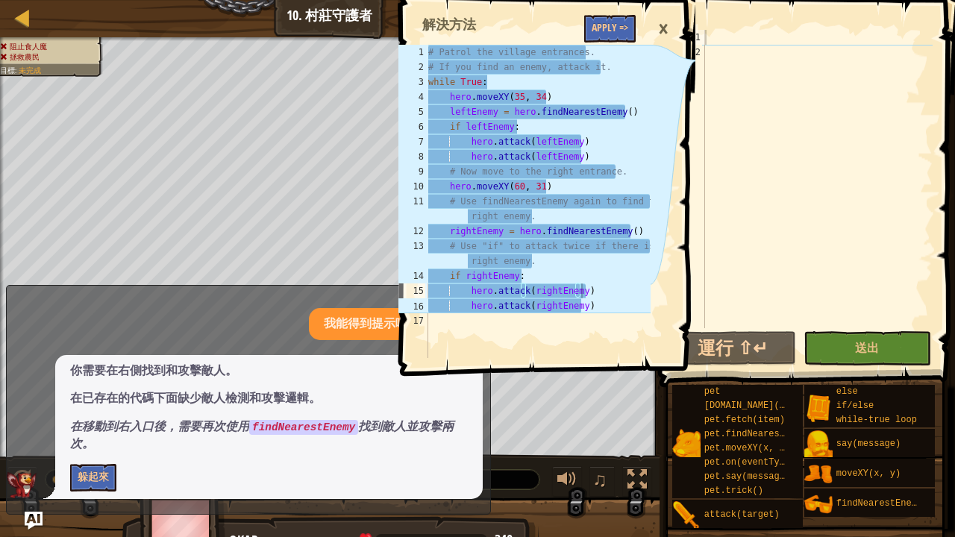
drag, startPoint x: 427, startPoint y: 39, endPoint x: 476, endPoint y: 74, distance: 60.4
click at [491, 106] on div "hero.attack(rightEnemy) 1 2 3 4 5 6 7 8 9 10 11 12 13 14 15 16 17 # Patrol the …" at bounding box center [545, 184] width 300 height 354
drag, startPoint x: 426, startPoint y: 42, endPoint x: 455, endPoint y: 79, distance: 47.3
click at [455, 79] on div "hero.attack(rightEnemy) 1 2 3 4 5 6 7 8 9 10 11 12 13 14 15 16 17 # Patrol the …" at bounding box center [545, 184] width 300 height 354
click at [427, 49] on div "# Patrol the village entrances. # If you find an enemy, attack it. while True :…" at bounding box center [537, 216] width 225 height 343
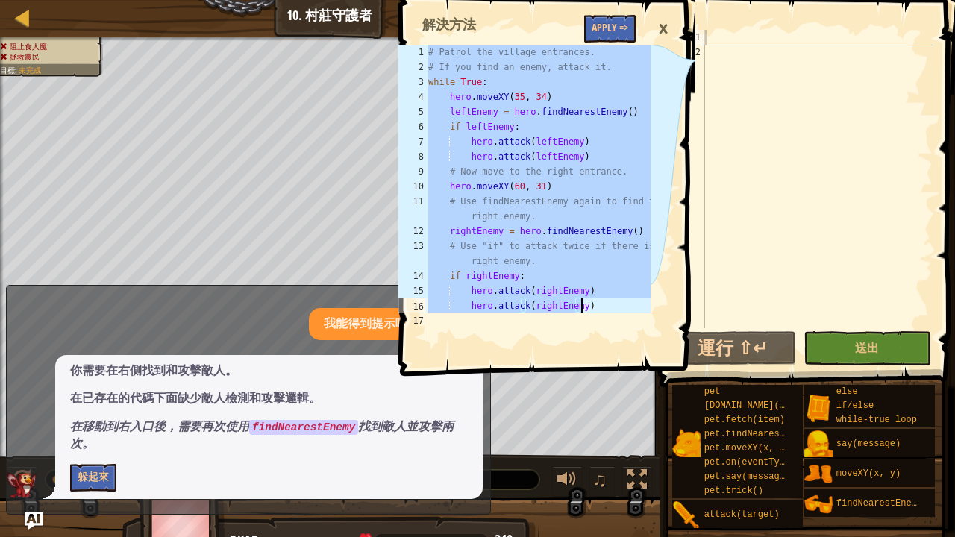
drag, startPoint x: 427, startPoint y: 49, endPoint x: 632, endPoint y: 307, distance: 329.3
click at [632, 307] on div "# Patrol the village entrances. # If you find an enemy, attack it. while True :…" at bounding box center [537, 216] width 225 height 343
type textarea "hero.attack(rightEnemy) hero.attack(rightEnemy)"
click at [715, 36] on div at bounding box center [817, 194] width 231 height 328
paste textarea "hero.attack(rightEnemy)"
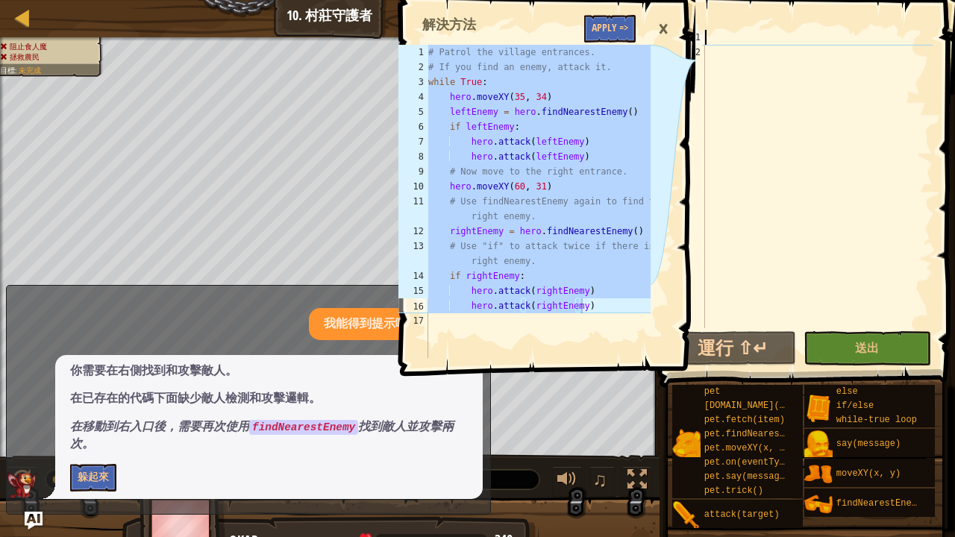
type textarea "hero.attack(rightEnemy)"
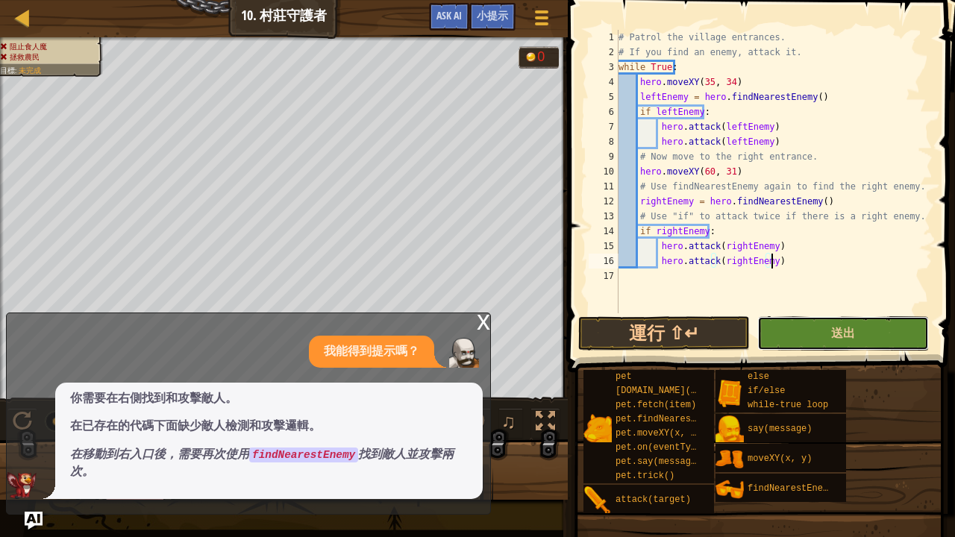
click at [807, 329] on button "送出" at bounding box center [843, 333] width 172 height 34
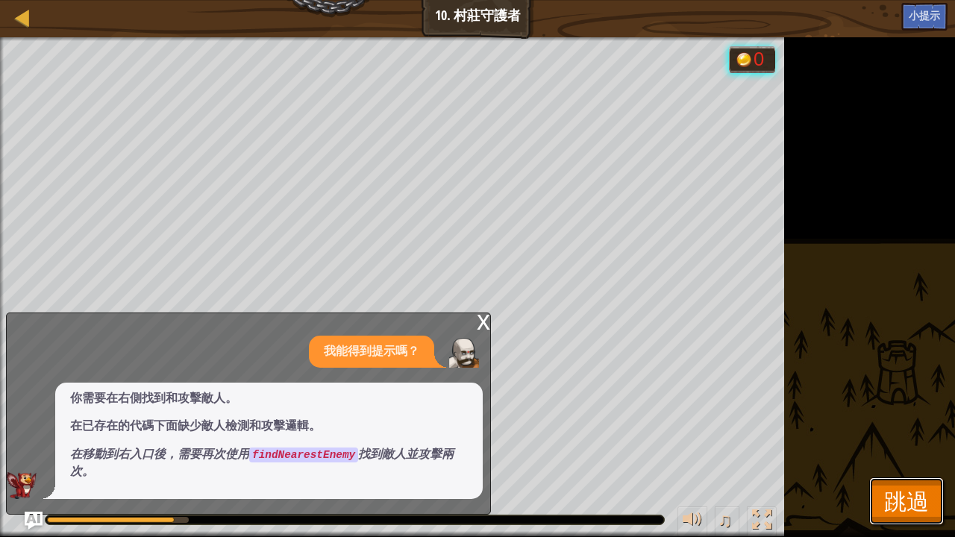
click at [904, 477] on span "跳過" at bounding box center [906, 501] width 45 height 31
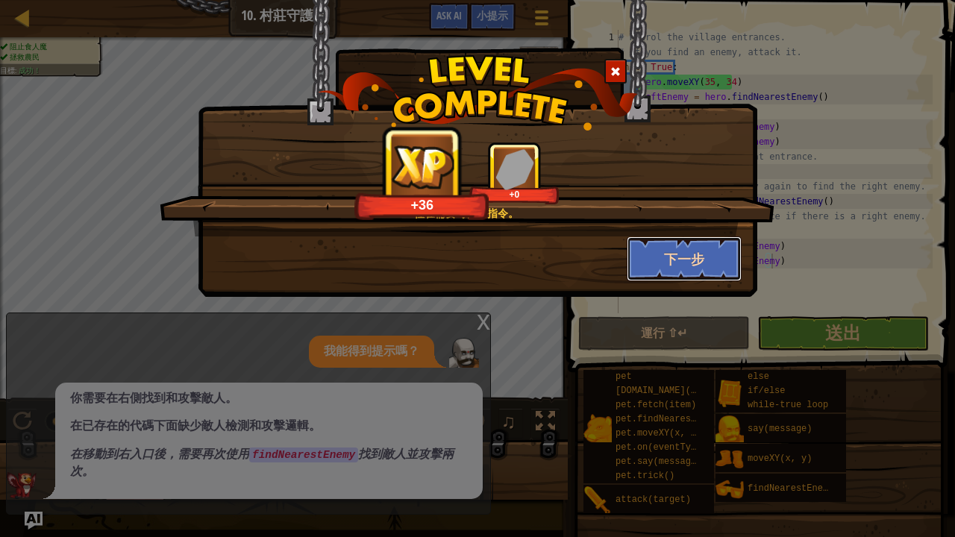
click at [689, 257] on button "下一步" at bounding box center [685, 258] width 116 height 45
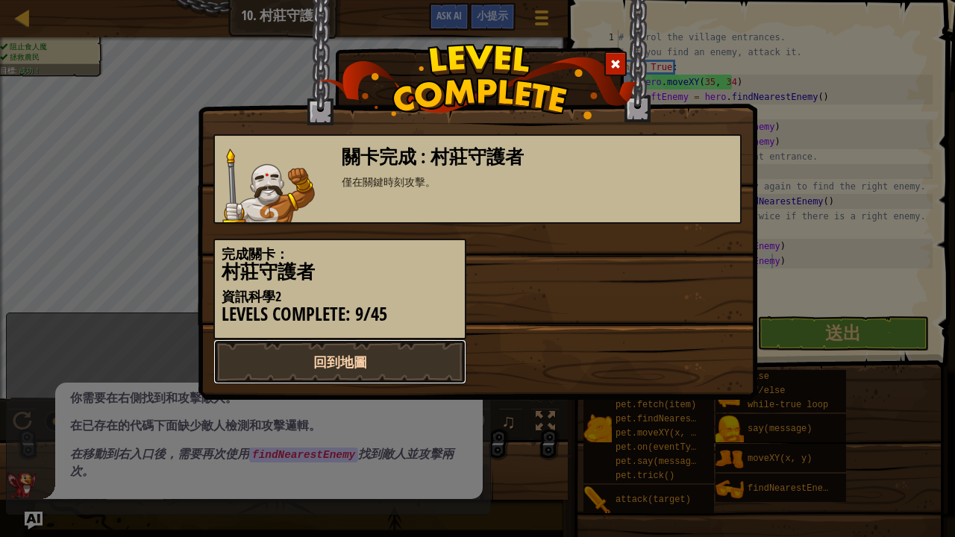
click at [426, 346] on link "回到地圖" at bounding box center [339, 361] width 253 height 45
select select "zh-HANT"
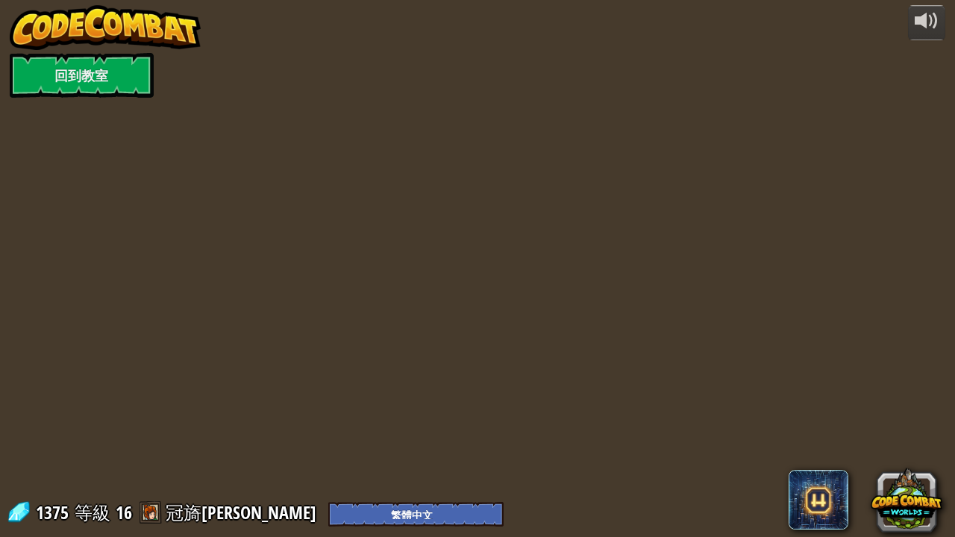
select select "zh-HANT"
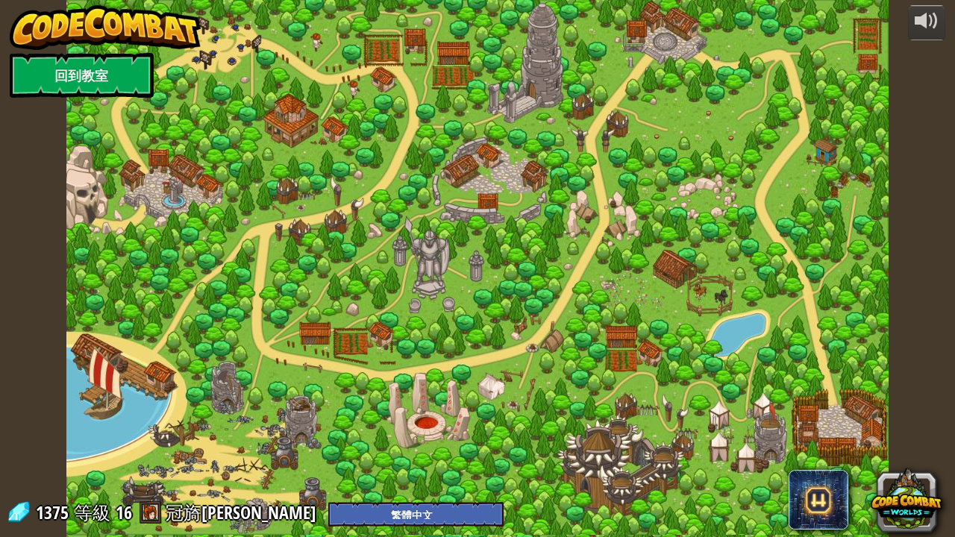
select select "zh-HANT"
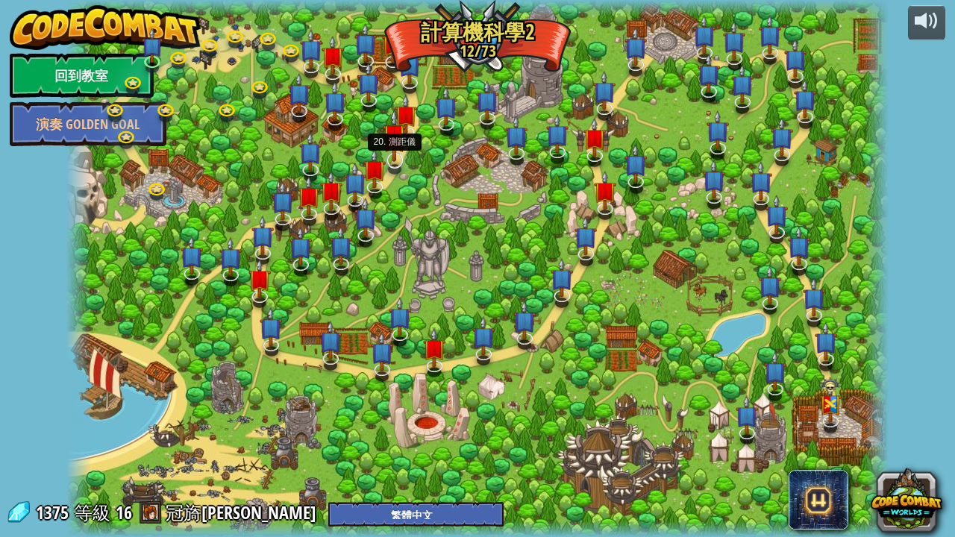
select select "zh-HANT"
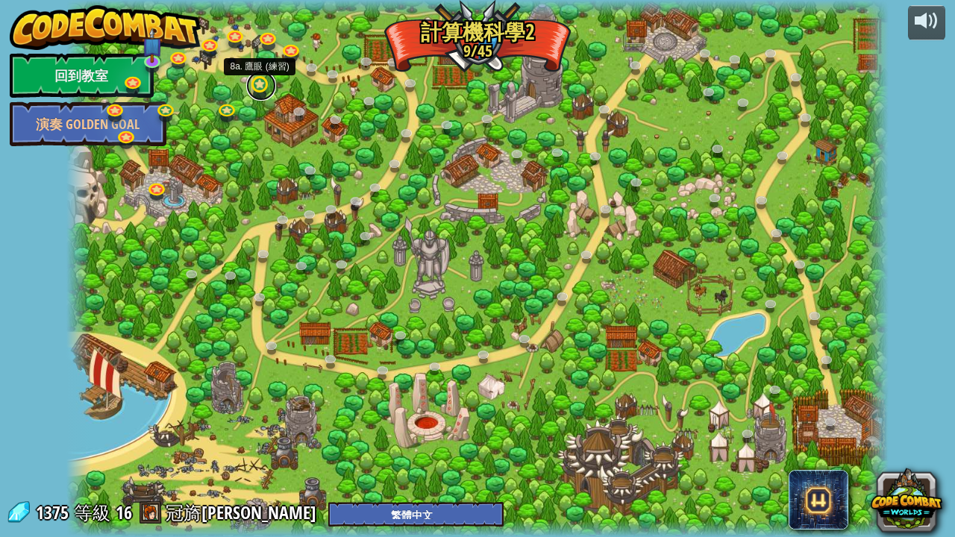
click at [263, 87] on link at bounding box center [261, 86] width 30 height 30
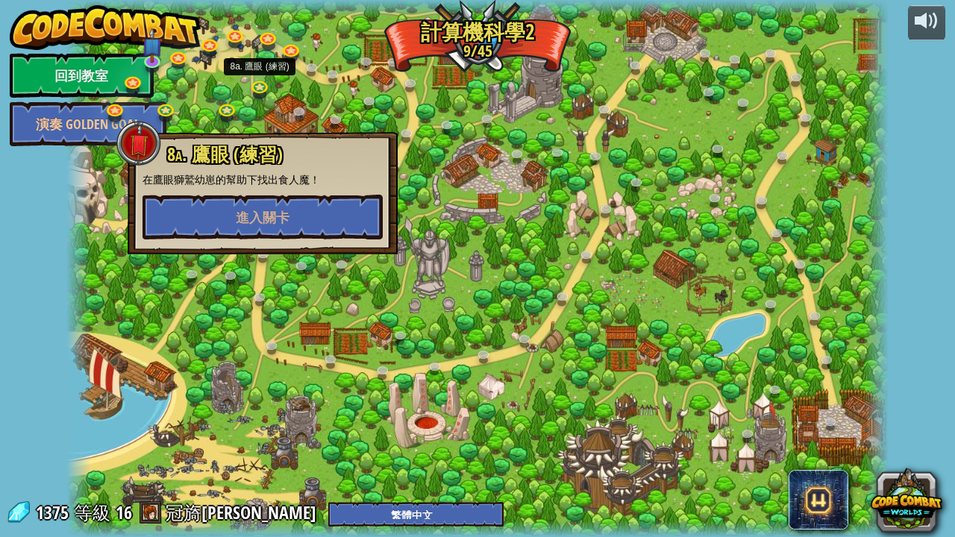
click at [419, 286] on div at bounding box center [477, 268] width 822 height 537
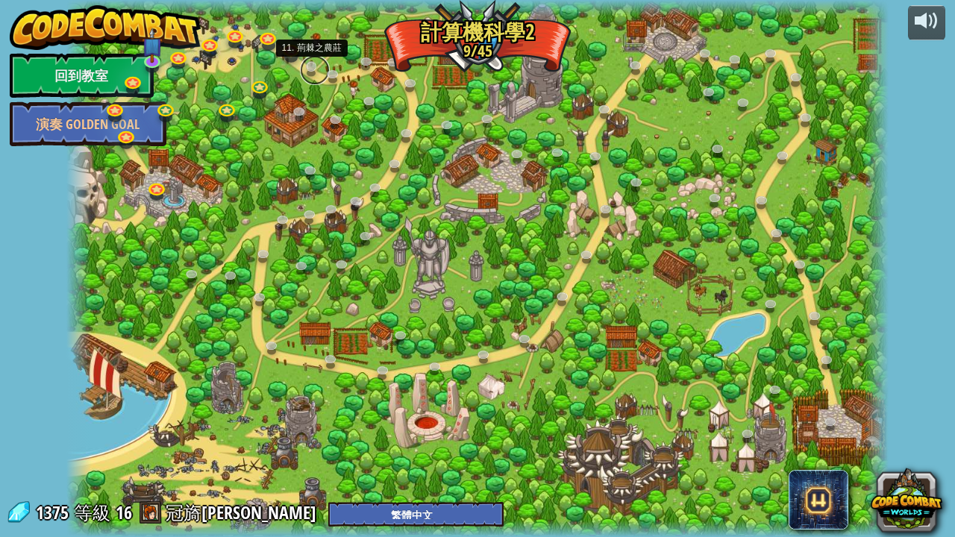
click at [310, 69] on link at bounding box center [315, 70] width 30 height 30
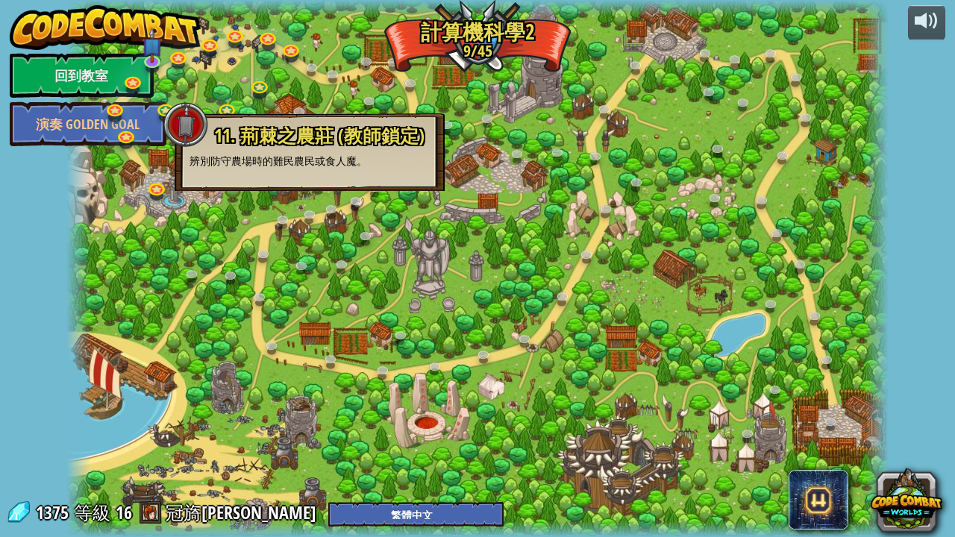
drag, startPoint x: 299, startPoint y: 116, endPoint x: 373, endPoint y: 116, distance: 73.9
click at [304, 116] on div "11. 荊棘之農莊 (教師鎖定) 辨別防守農場時的難民農民或食人魔。" at bounding box center [310, 152] width 270 height 78
click at [514, 148] on div "8. 野餐毀滅者 從巡邏的食人魔手中保護野餐者。 進入關卡 9. If的盛宴 獸人從四面八方圍攻！等待時機，攻擊突圍！ 進入關卡 7. 巡邏兵剋星 用新的選擇…" at bounding box center [477, 268] width 822 height 537
